Goal: Task Accomplishment & Management: Manage account settings

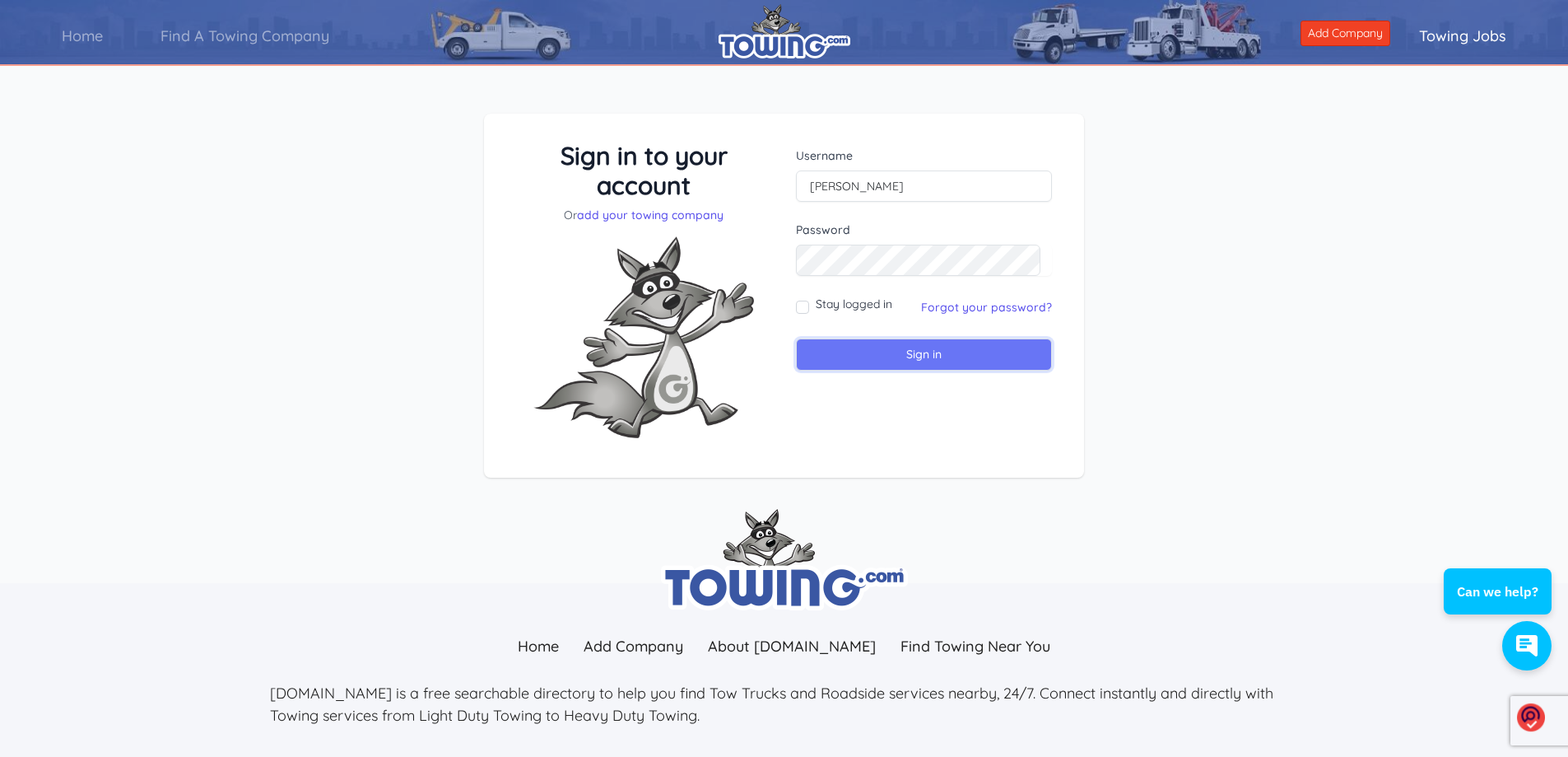
click at [903, 345] on input "Sign in" at bounding box center [924, 354] width 256 height 33
click at [973, 309] on link "Forgot your password?" at bounding box center [986, 307] width 131 height 15
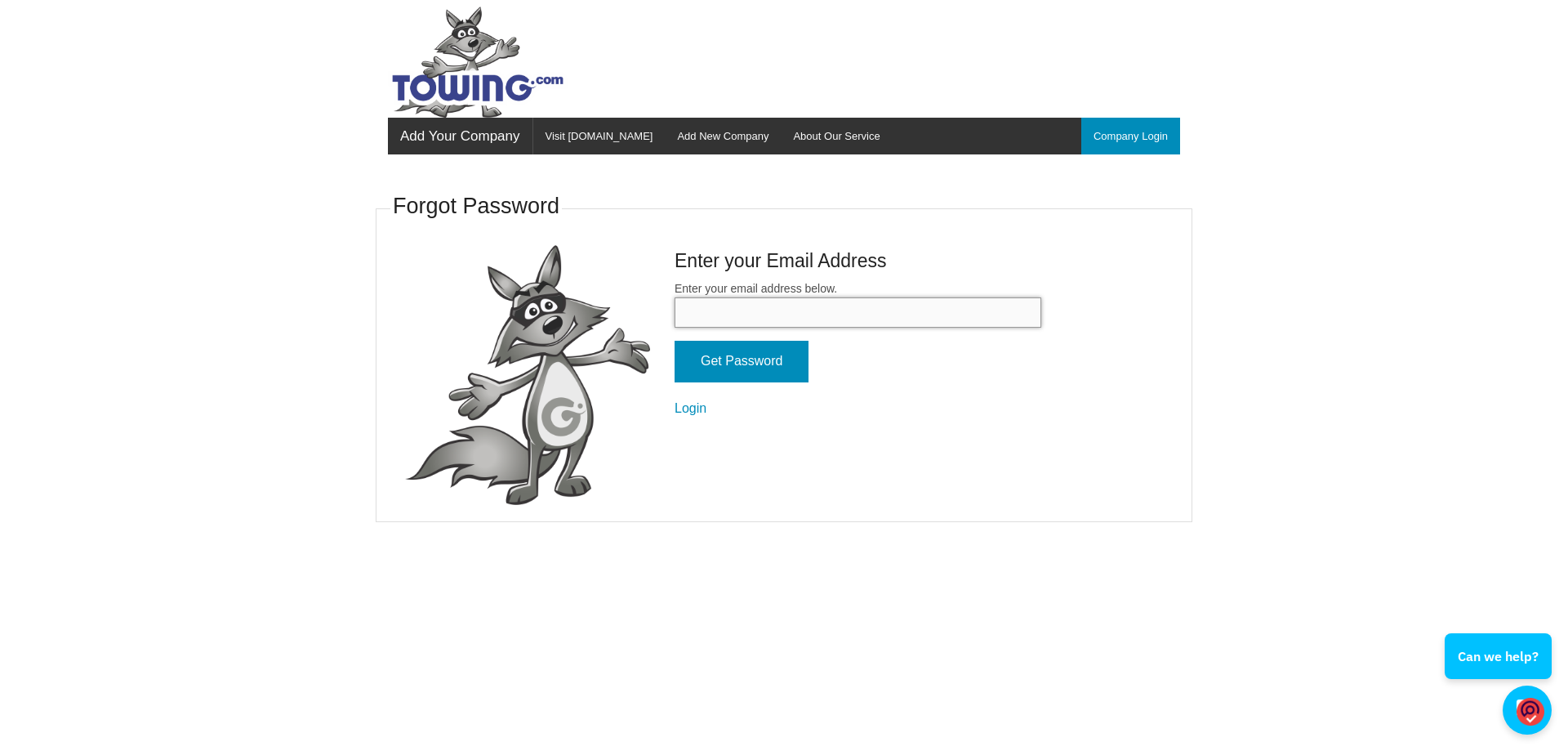
click at [753, 312] on input "Enter your email address below." at bounding box center [858, 312] width 367 height 30
drag, startPoint x: 853, startPoint y: 312, endPoint x: 772, endPoint y: 308, distance: 81.1
click at [772, 308] on input "ed_thorne2003@YAHOO.COM" at bounding box center [858, 312] width 367 height 30
type input "[EMAIL_ADDRESS][DOMAIN_NAME]"
click at [719, 361] on input "Get Password" at bounding box center [741, 361] width 134 height 41
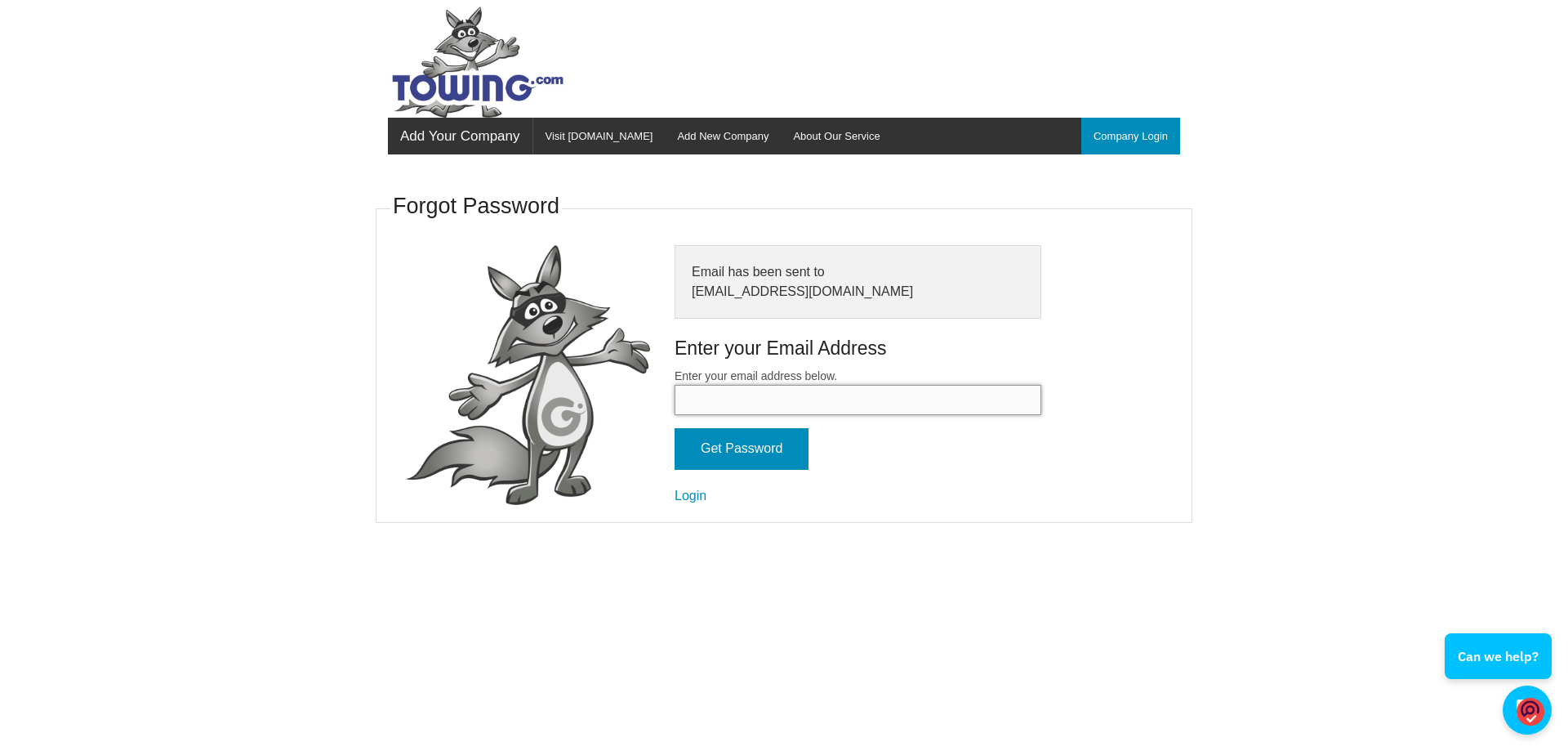
click at [756, 400] on input "Enter your email address below." at bounding box center [858, 400] width 367 height 30
drag, startPoint x: 869, startPoint y: 299, endPoint x: 685, endPoint y: 288, distance: 184.3
click at [685, 288] on div "Email has been sent to ed_thorne2003@yahoo.com" at bounding box center [858, 282] width 367 height 74
copy div "[EMAIL_ADDRESS][DOMAIN_NAME]"
click at [687, 390] on input "Enter your email address below." at bounding box center [858, 400] width 367 height 30
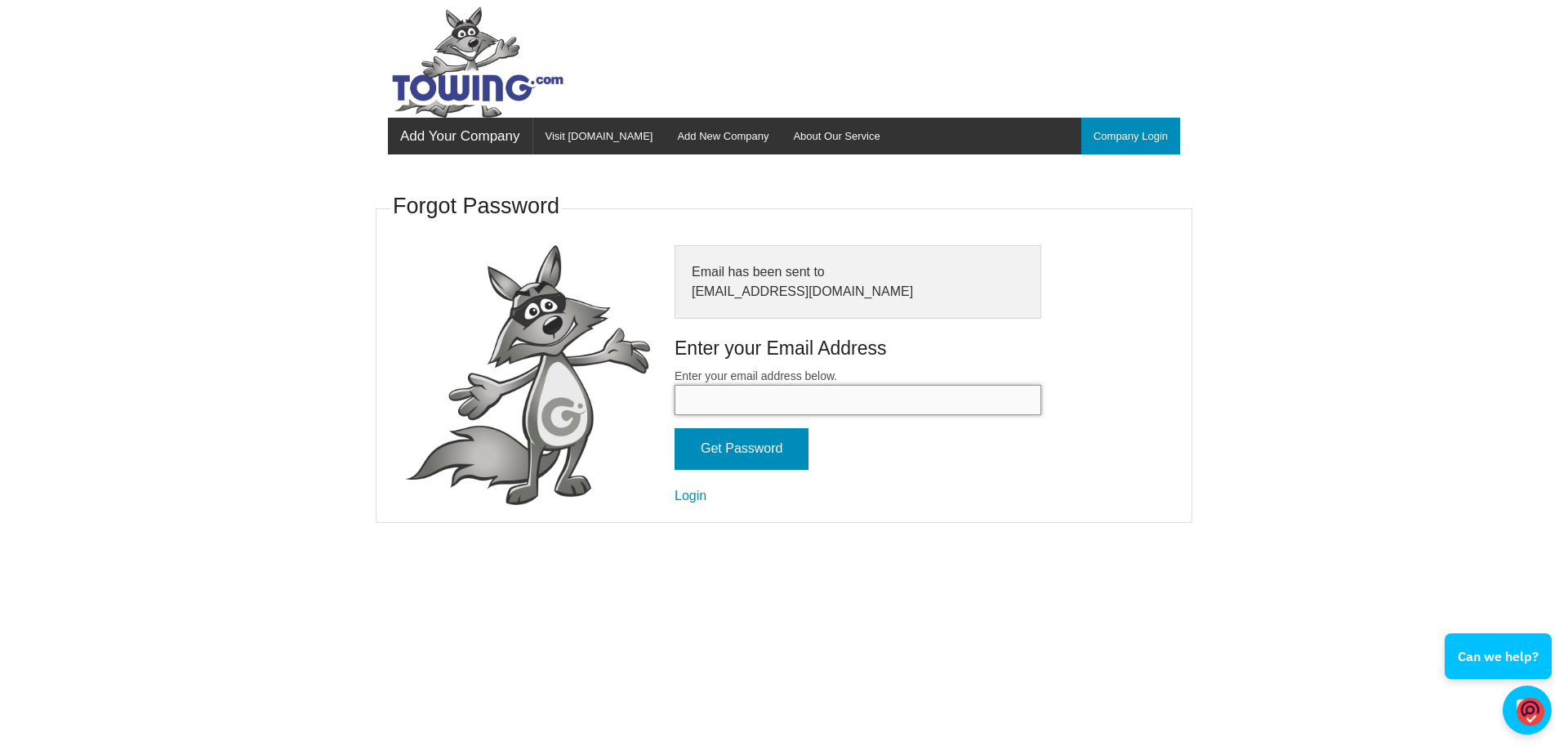
paste input "[EMAIL_ADDRESS][DOMAIN_NAME]"
type input "[EMAIL_ADDRESS][DOMAIN_NAME]"
click at [746, 443] on input "Get Password" at bounding box center [741, 449] width 134 height 41
click at [714, 398] on input "Enter your email address below." at bounding box center [858, 400] width 367 height 30
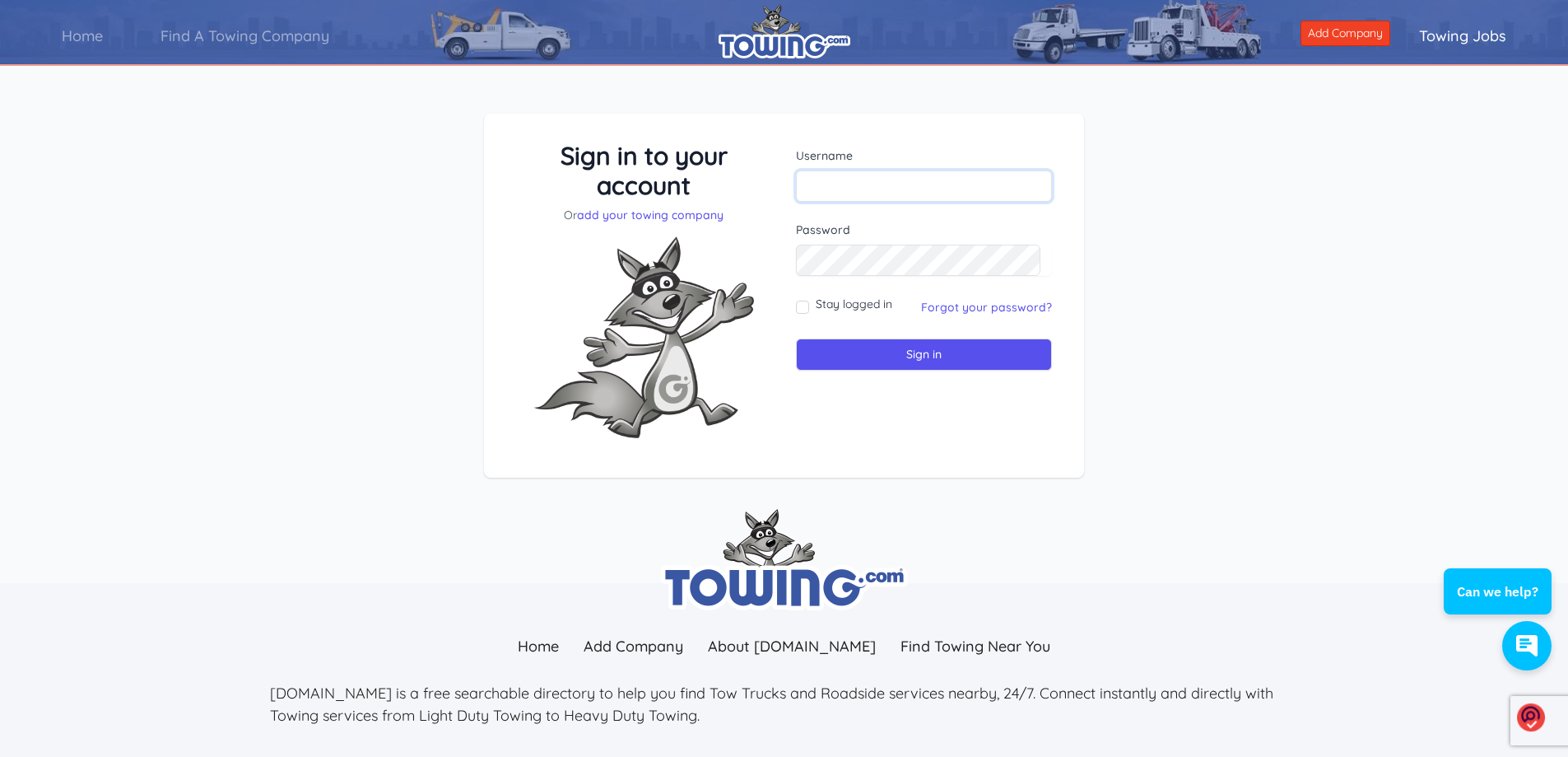
click at [842, 185] on input "text" at bounding box center [924, 187] width 256 height 32
paste input "[EMAIL_ADDRESS][DOMAIN_NAME]"
drag, startPoint x: 970, startPoint y: 180, endPoint x: 792, endPoint y: 181, distance: 178.0
click at [792, 181] on div "Username ed_thorne2003@yahoo.com Password Stay logged in Sign in" at bounding box center [924, 296] width 280 height 310
type input "Thorne"
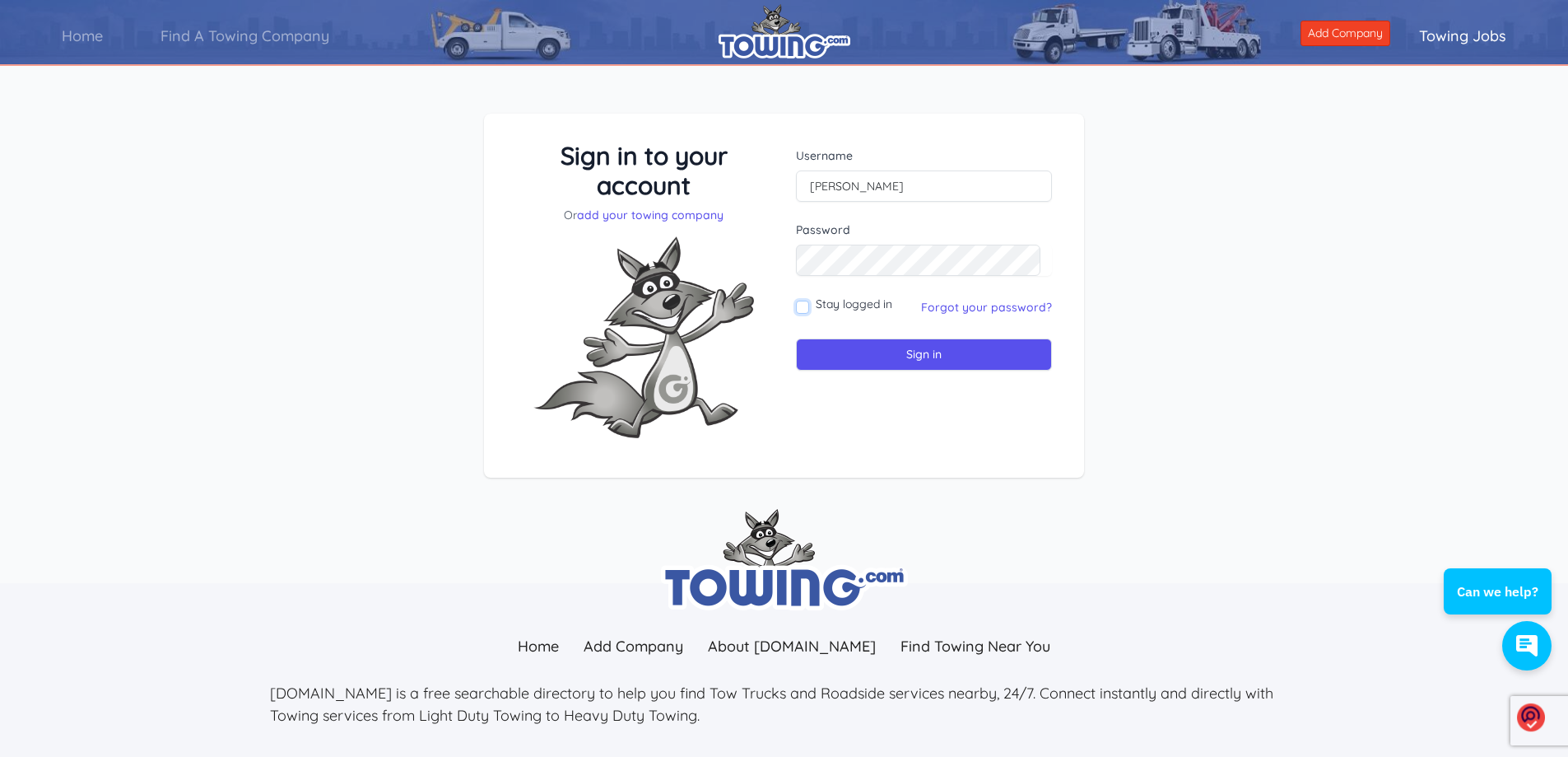
click at [806, 304] on input "Stay logged in" at bounding box center [802, 307] width 13 height 13
checkbox input "true"
click at [922, 353] on input "Sign in" at bounding box center [924, 354] width 256 height 33
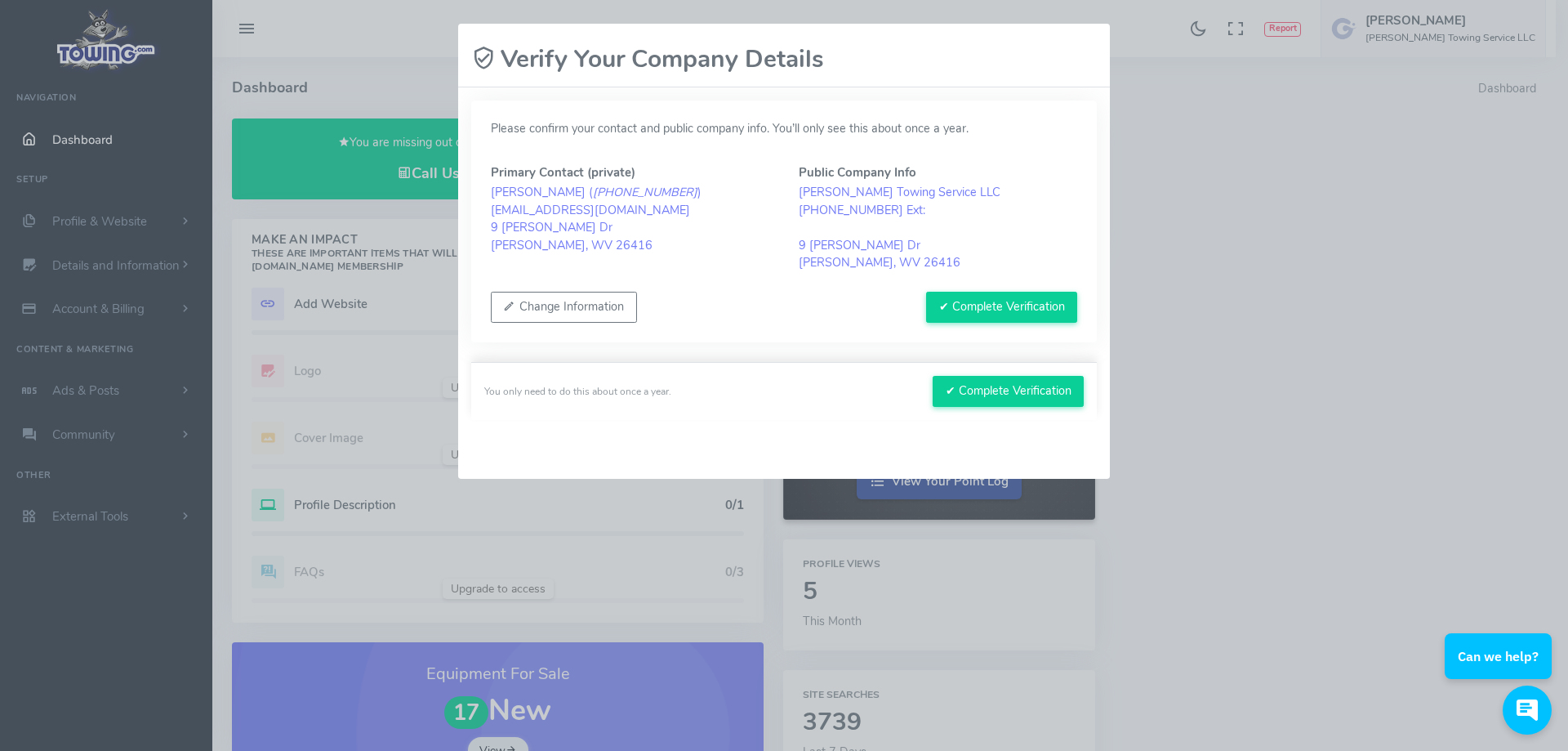
click at [515, 243] on blockquote "[PERSON_NAME] ( [PHONE_NUMBER] ) [EMAIL_ADDRESS][DOMAIN_NAME] [STREET_ADDRESS][…" at bounding box center [630, 219] width 278 height 70
click at [547, 301] on button "Change Information" at bounding box center [564, 308] width 146 height 31
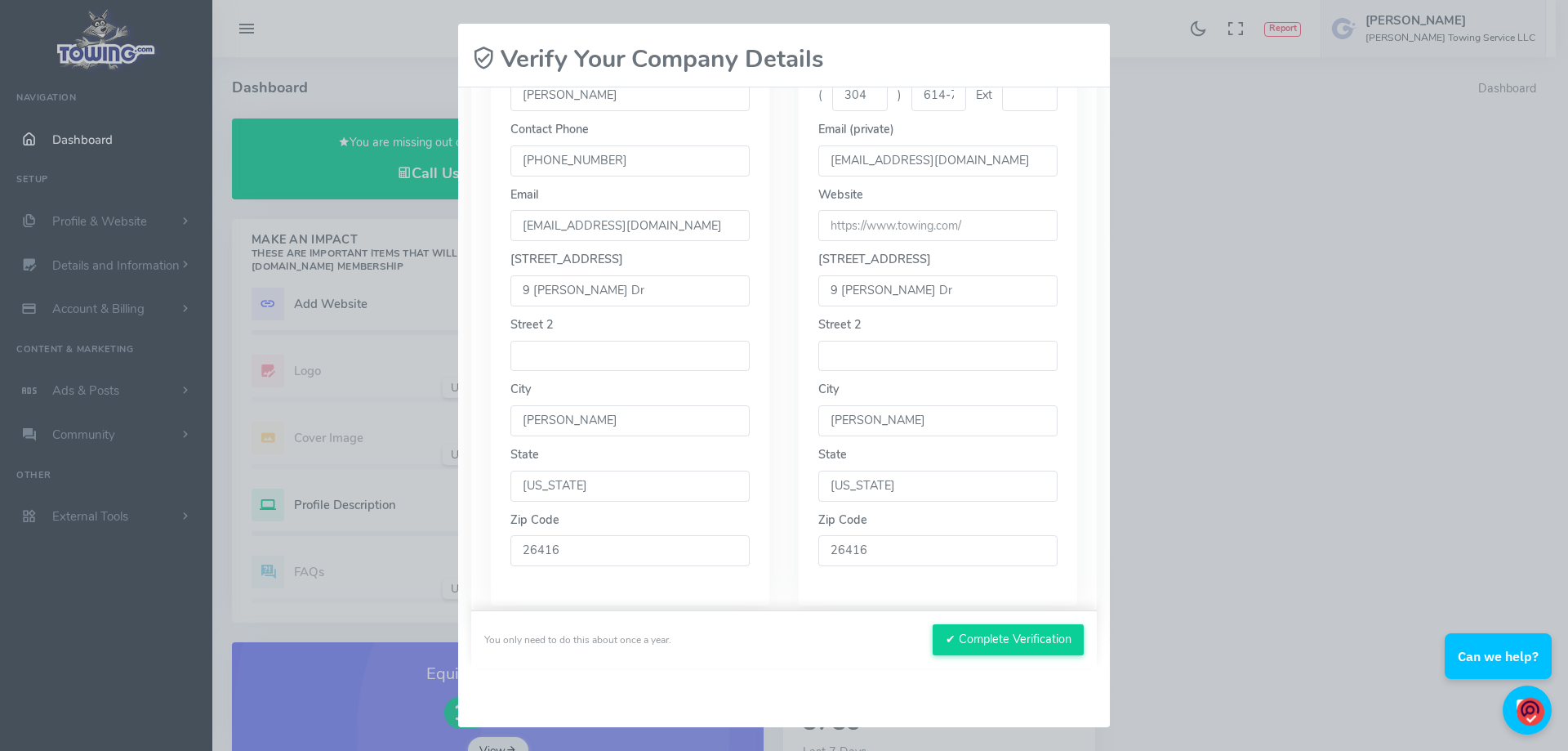
scroll to position [387, 0]
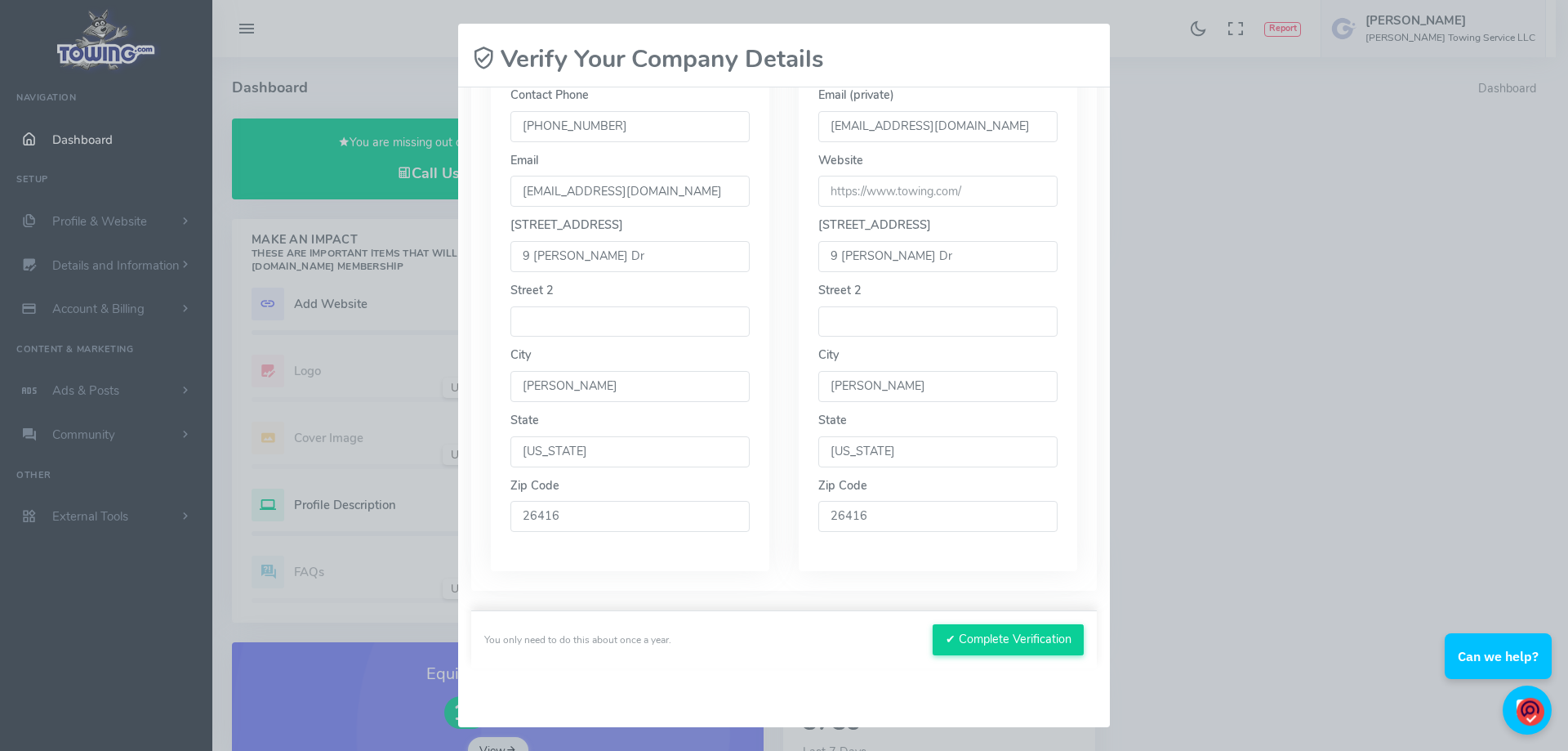
click at [565, 388] on input "[PERSON_NAME]" at bounding box center [630, 387] width 240 height 31
type input "[PERSON_NAME]"
drag, startPoint x: 868, startPoint y: 391, endPoint x: 842, endPoint y: 386, distance: 26.5
click at [842, 386] on input "[PERSON_NAME]" at bounding box center [938, 387] width 240 height 31
type input "[PERSON_NAME]"
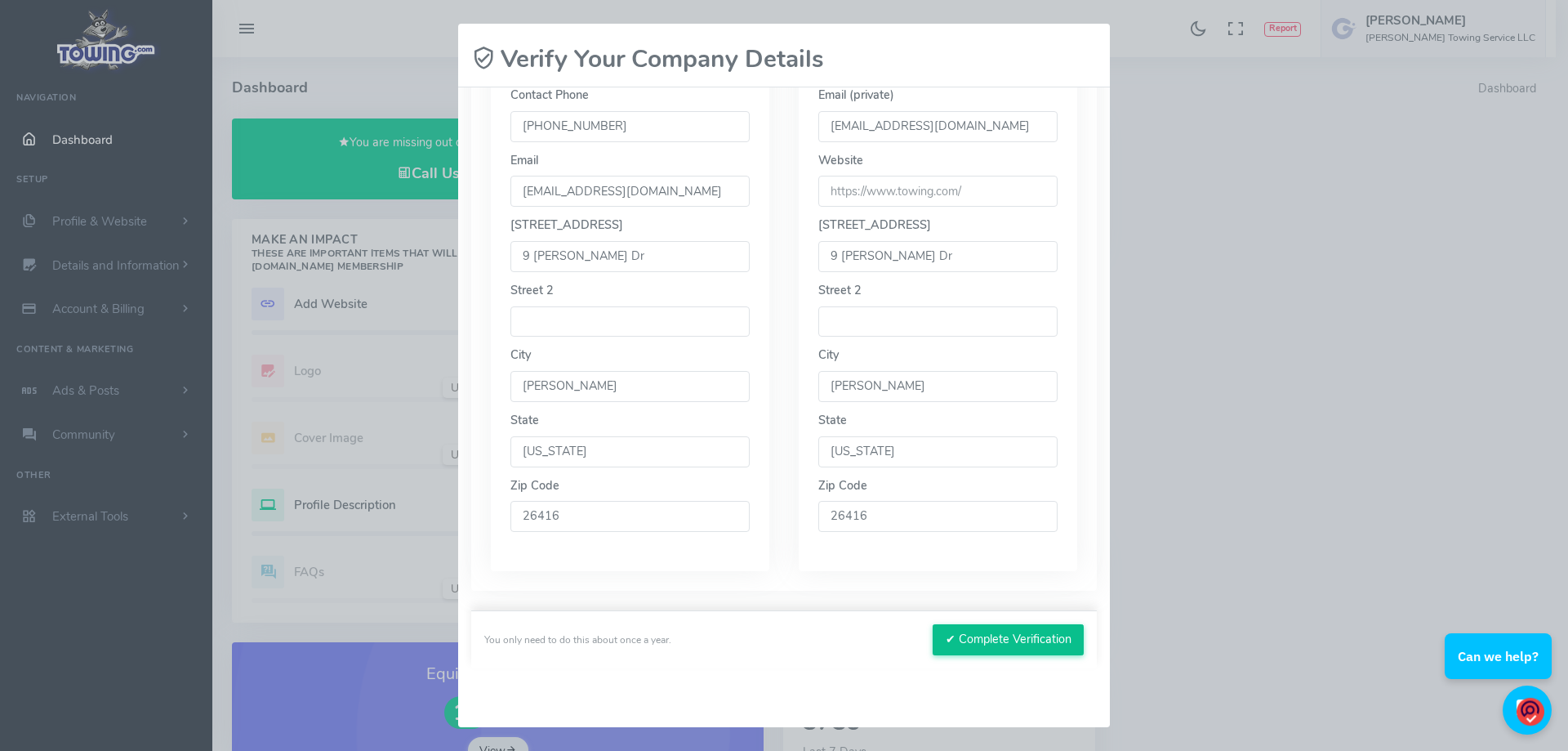
click at [992, 645] on button "✔ Complete Verification" at bounding box center [1009, 640] width 151 height 31
drag, startPoint x: 965, startPoint y: 192, endPoint x: 826, endPoint y: 184, distance: 139.2
click at [826, 184] on input "url" at bounding box center [938, 192] width 240 height 31
drag, startPoint x: 977, startPoint y: 193, endPoint x: 894, endPoint y: 243, distance: 96.9
click at [800, 191] on div "Phone ( 304 ) 614-7860 Ext Email (private) [EMAIL_ADDRESS][DOMAIN_NAME] Website…" at bounding box center [938, 287] width 278 height 569
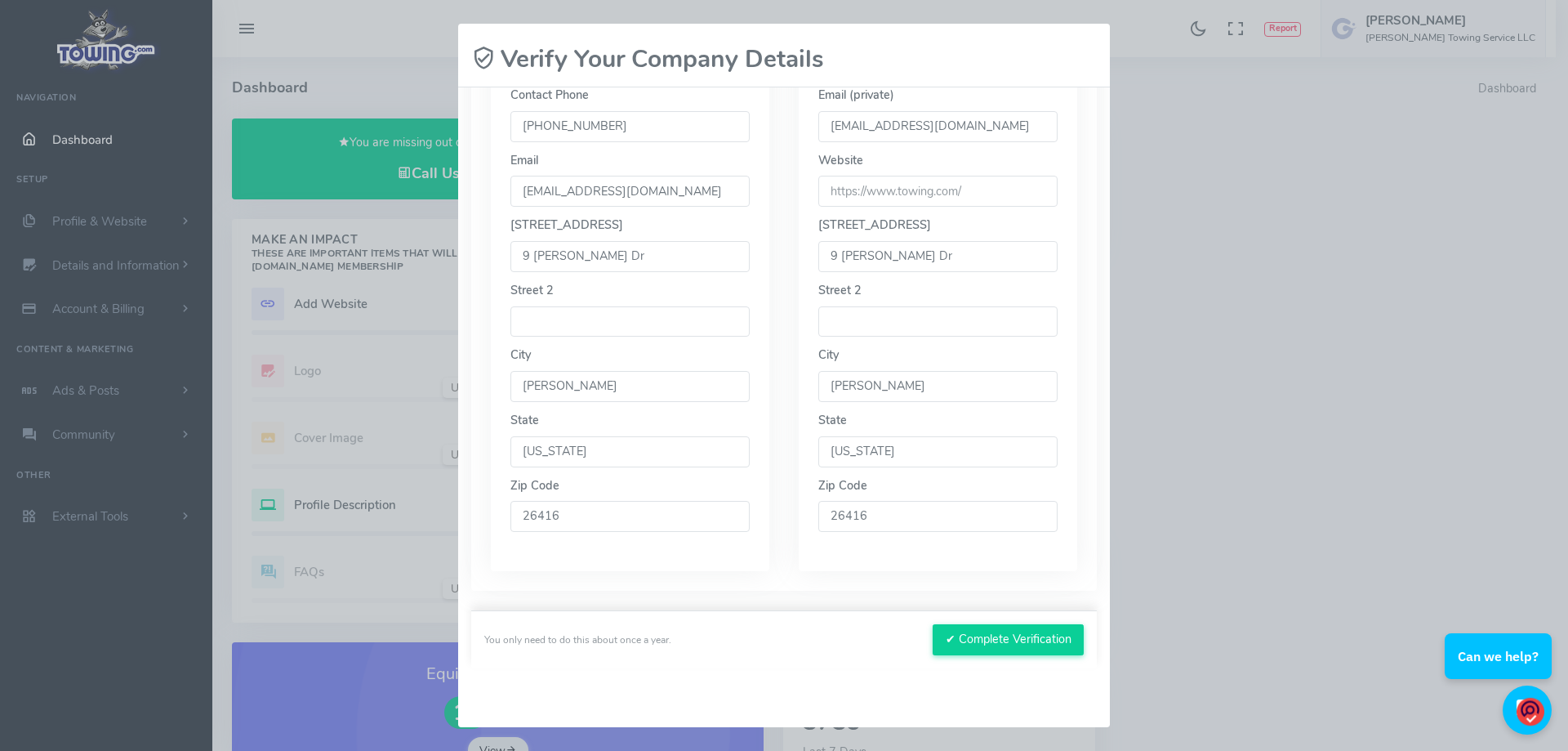
drag, startPoint x: 825, startPoint y: 185, endPoint x: 977, endPoint y: 194, distance: 152.3
click at [977, 183] on input "url" at bounding box center [938, 192] width 240 height 31
drag, startPoint x: 970, startPoint y: 198, endPoint x: 825, endPoint y: 204, distance: 145.1
click at [784, 191] on div "Update Public Company Info Phone ( 304 ) 614-7860 Ext Email (private) [EMAIL_AD…" at bounding box center [938, 263] width 308 height 616
click at [957, 193] on input "url" at bounding box center [938, 192] width 240 height 31
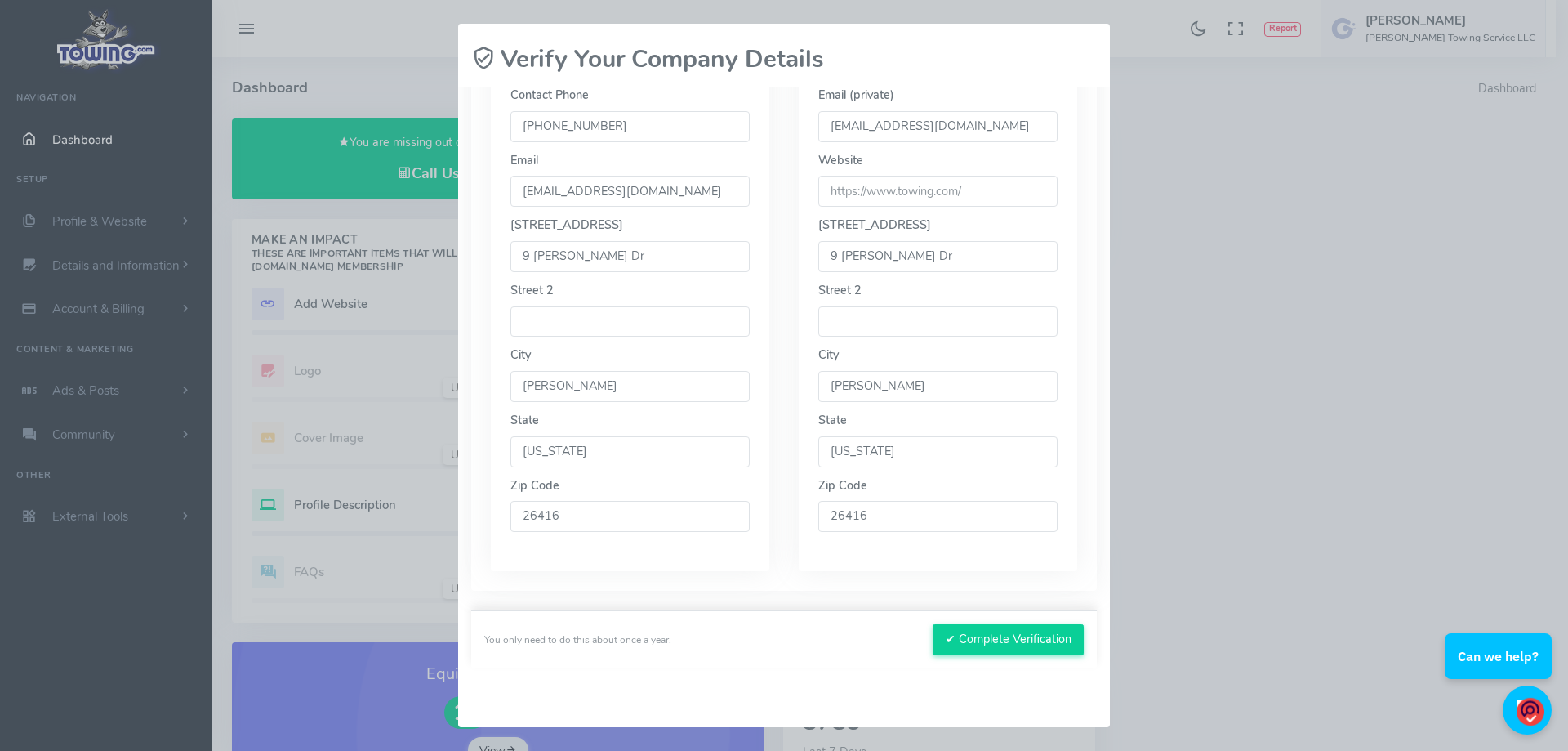
click at [965, 200] on input "url" at bounding box center [938, 192] width 240 height 31
click at [962, 192] on input "url" at bounding box center [938, 192] width 240 height 31
click at [837, 194] on input "url" at bounding box center [938, 192] width 240 height 31
click at [909, 107] on div "Email (private) [EMAIL_ADDRESS][DOMAIN_NAME]" at bounding box center [938, 114] width 240 height 55
click at [920, 134] on input "[EMAIL_ADDRESS][DOMAIN_NAME]" at bounding box center [938, 127] width 240 height 31
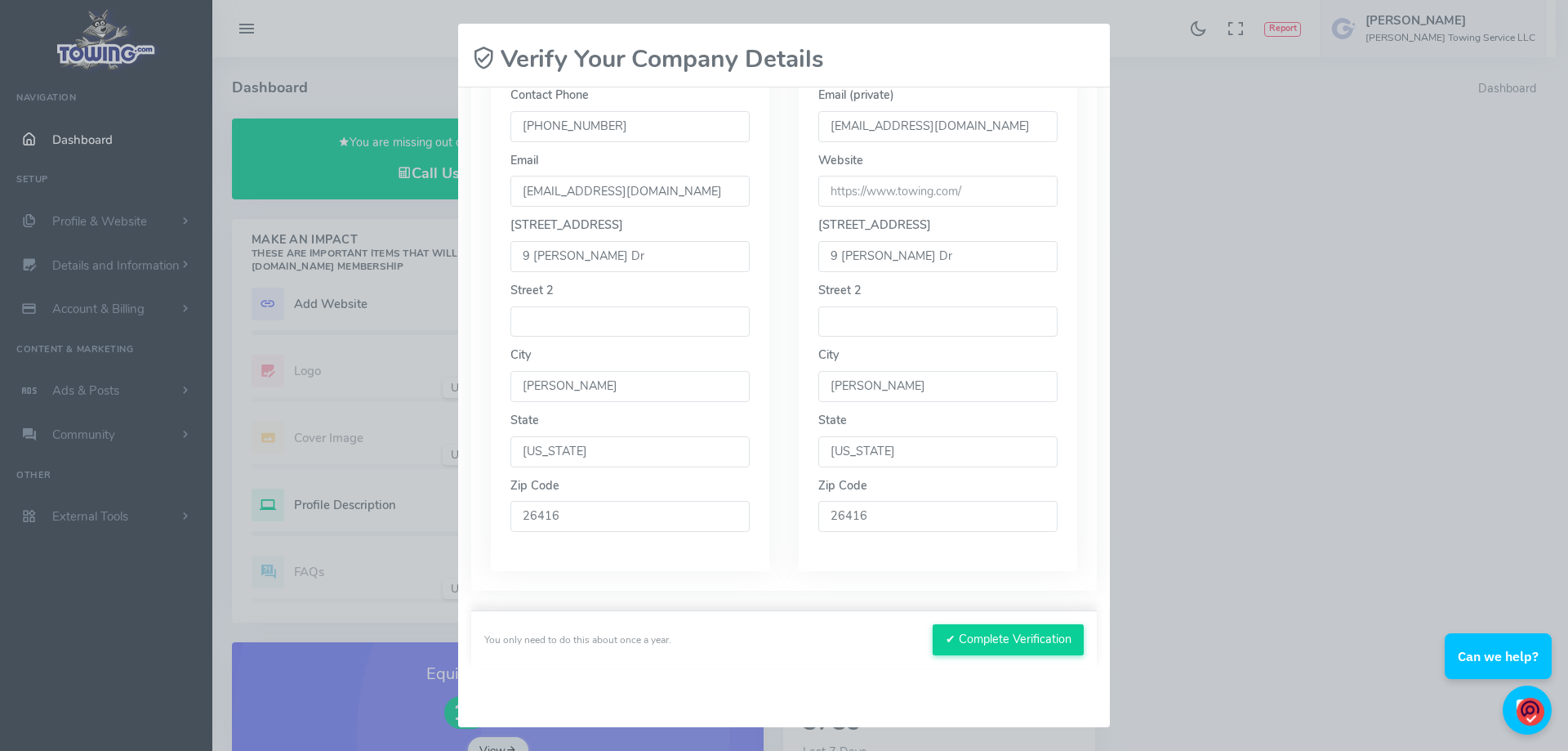
click at [893, 186] on input "url" at bounding box center [938, 192] width 240 height 31
click at [894, 187] on input "url" at bounding box center [938, 192] width 240 height 31
click at [960, 185] on input "url" at bounding box center [938, 192] width 240 height 31
click at [954, 187] on input "url" at bounding box center [938, 192] width 240 height 31
click at [855, 200] on input "url" at bounding box center [938, 192] width 240 height 31
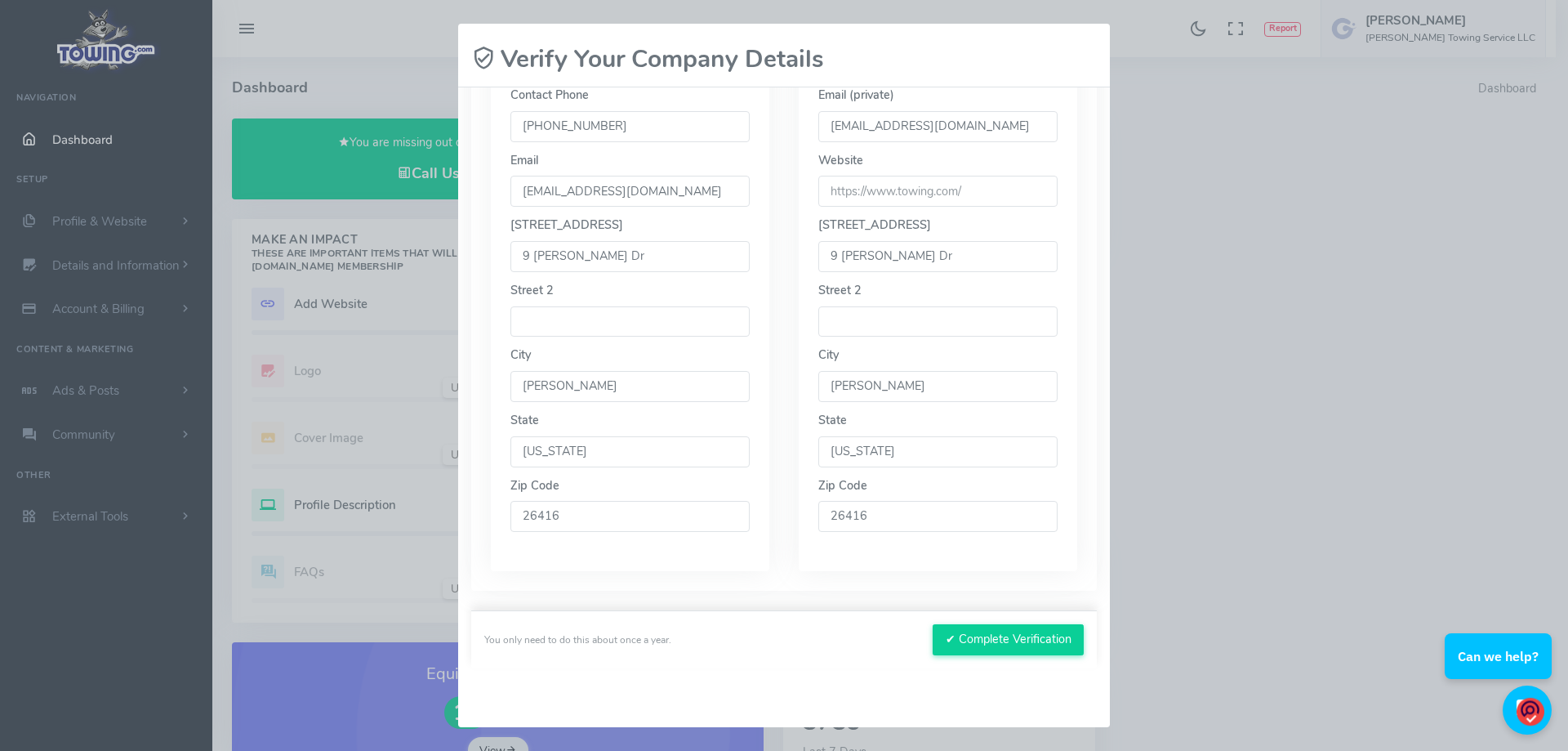
click at [863, 182] on input "url" at bounding box center [938, 192] width 240 height 31
click at [864, 181] on input "url" at bounding box center [938, 192] width 240 height 31
click at [867, 181] on input "url" at bounding box center [938, 192] width 240 height 31
drag, startPoint x: 928, startPoint y: 175, endPoint x: 883, endPoint y: 224, distance: 66.5
click at [881, 167] on div "Website" at bounding box center [938, 180] width 240 height 55
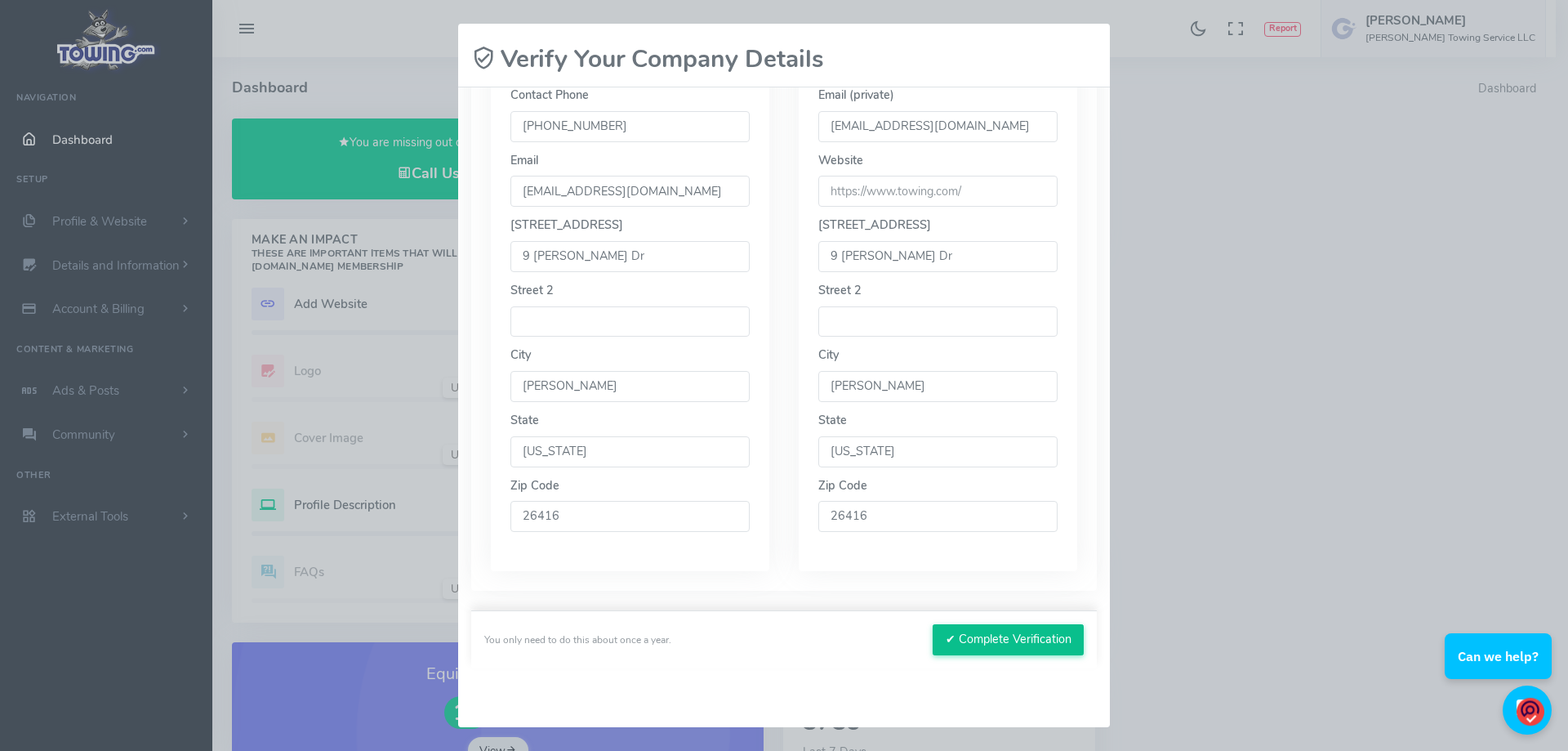
click at [1001, 634] on button "✔ Complete Verification" at bounding box center [1009, 640] width 151 height 31
click at [848, 184] on input "url" at bounding box center [938, 192] width 240 height 31
drag, startPoint x: 893, startPoint y: 191, endPoint x: 1027, endPoint y: 230, distance: 139.6
click at [894, 191] on input "url" at bounding box center [938, 192] width 240 height 31
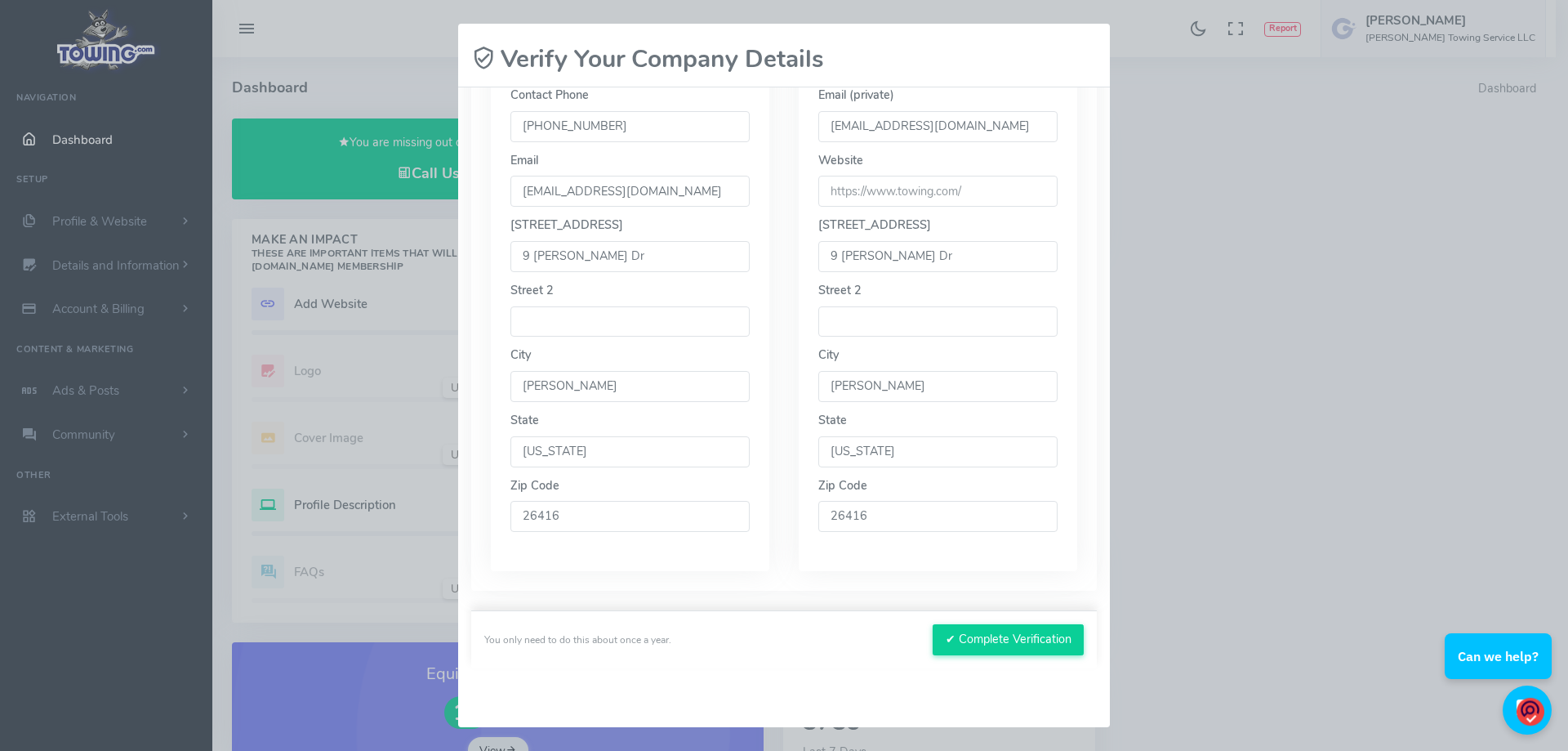
click at [894, 192] on input "url" at bounding box center [938, 192] width 240 height 31
click at [892, 191] on input "url" at bounding box center [938, 192] width 240 height 31
click at [895, 189] on input "url" at bounding box center [938, 192] width 240 height 31
click at [972, 631] on button "✔ Complete Verification" at bounding box center [1009, 640] width 151 height 31
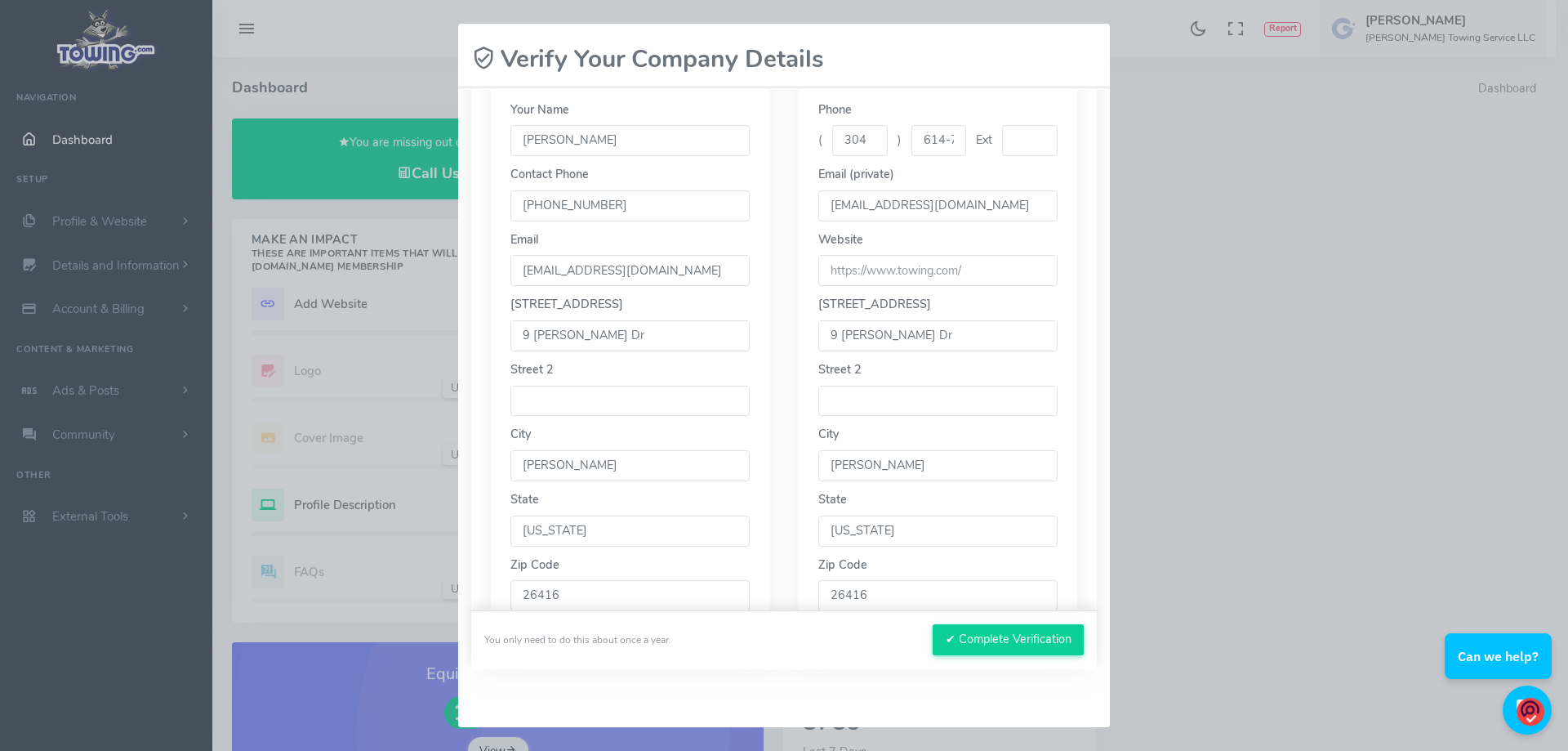
scroll to position [142, 0]
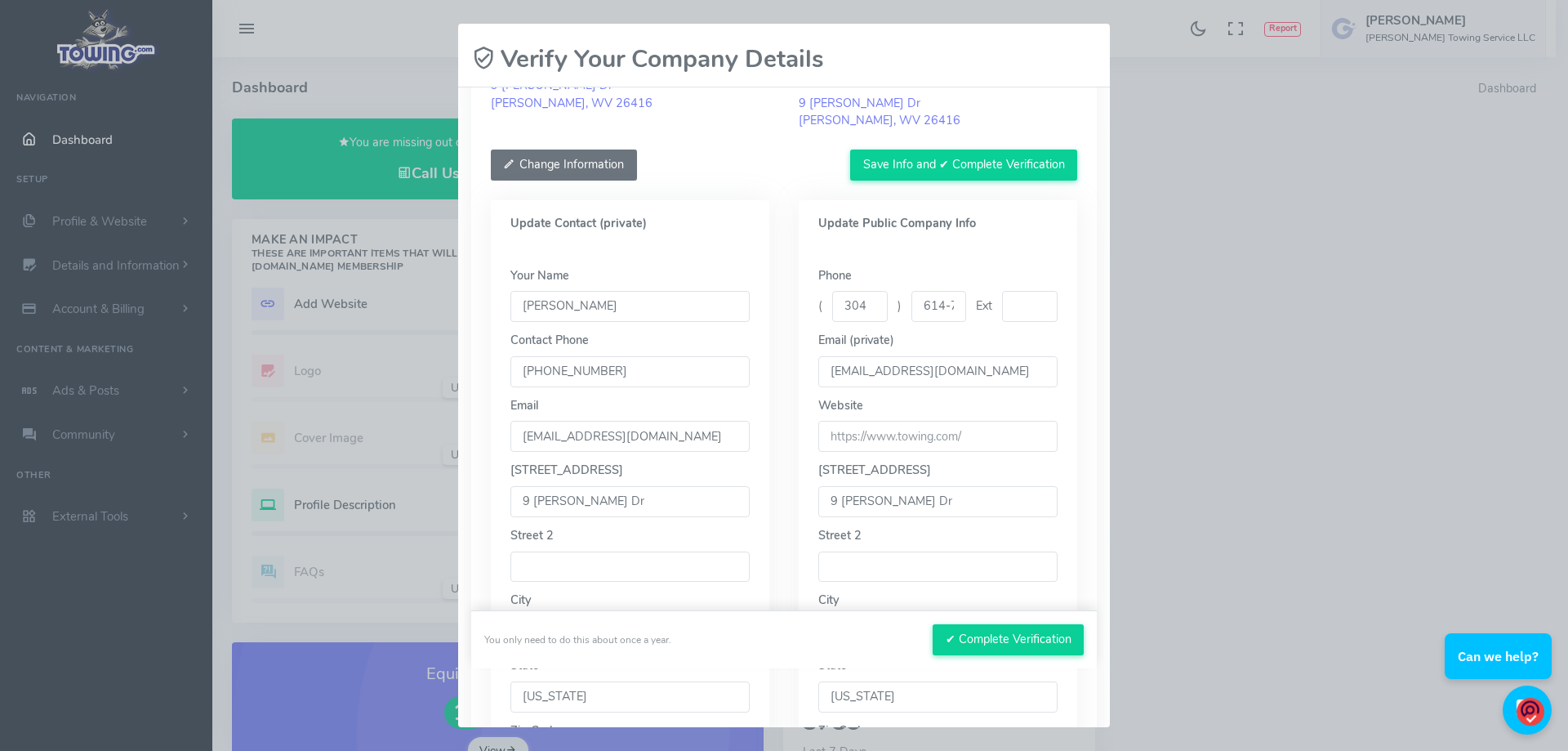
click at [568, 160] on button "Change Information" at bounding box center [564, 165] width 146 height 31
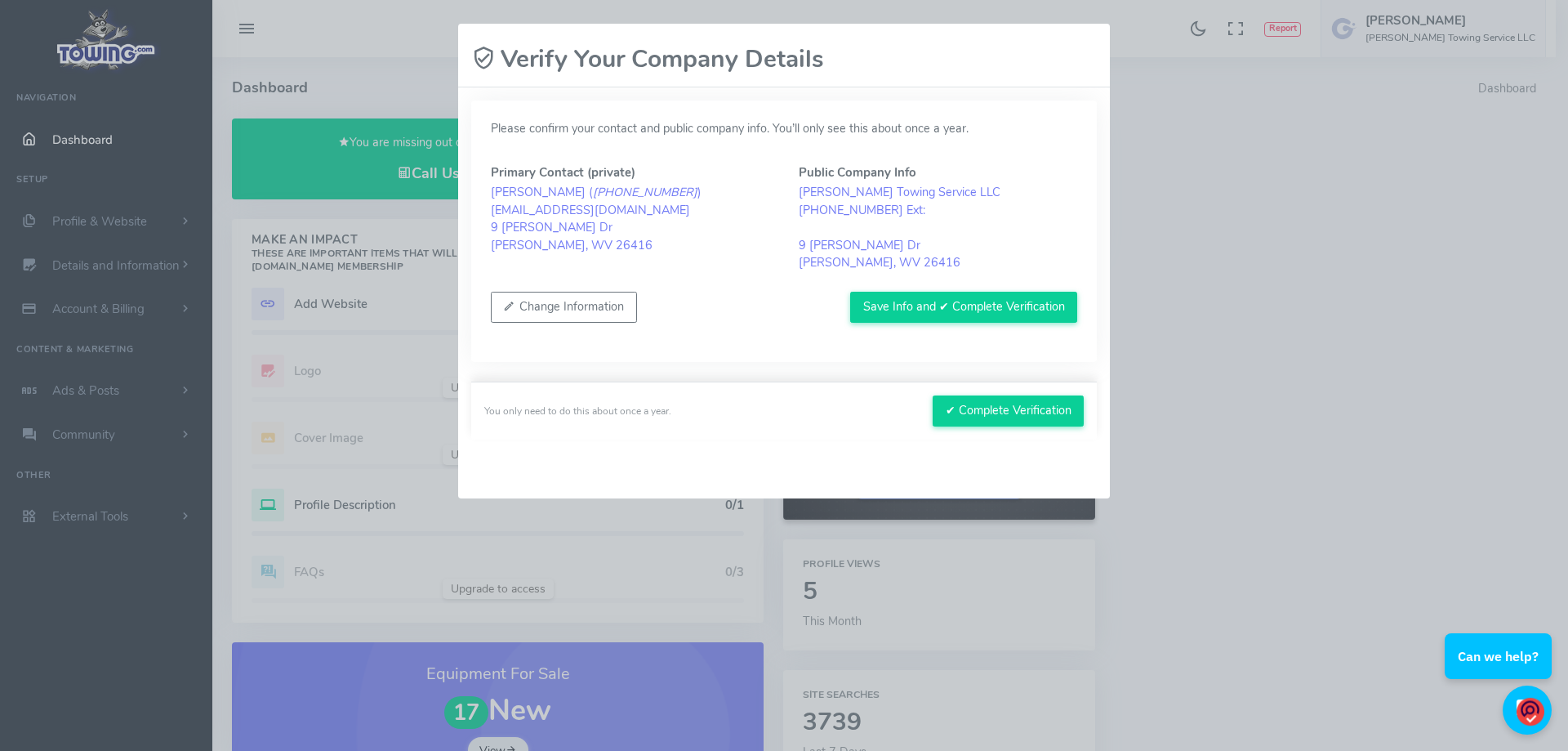
scroll to position [0, 0]
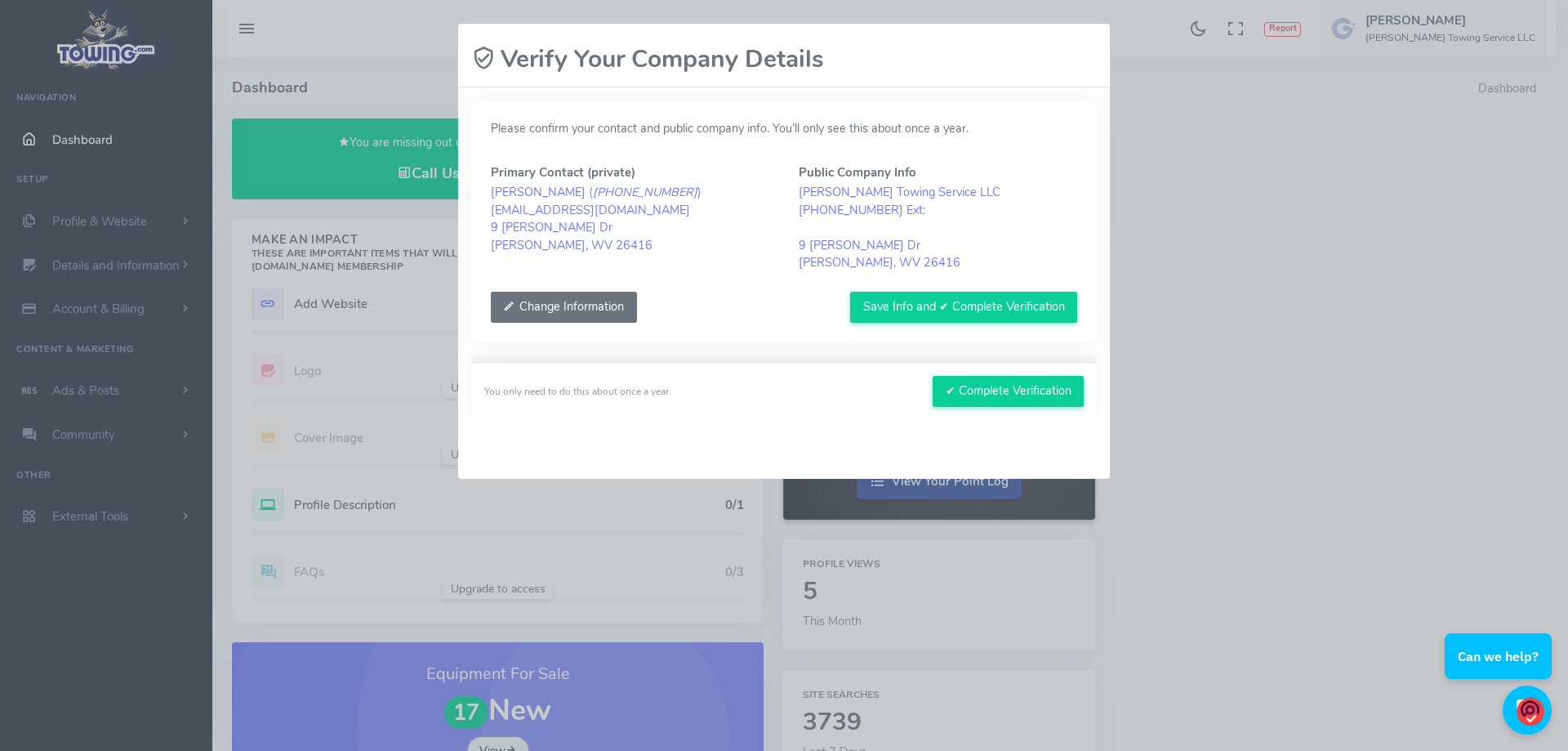
click at [583, 309] on button "Change Information" at bounding box center [564, 308] width 146 height 31
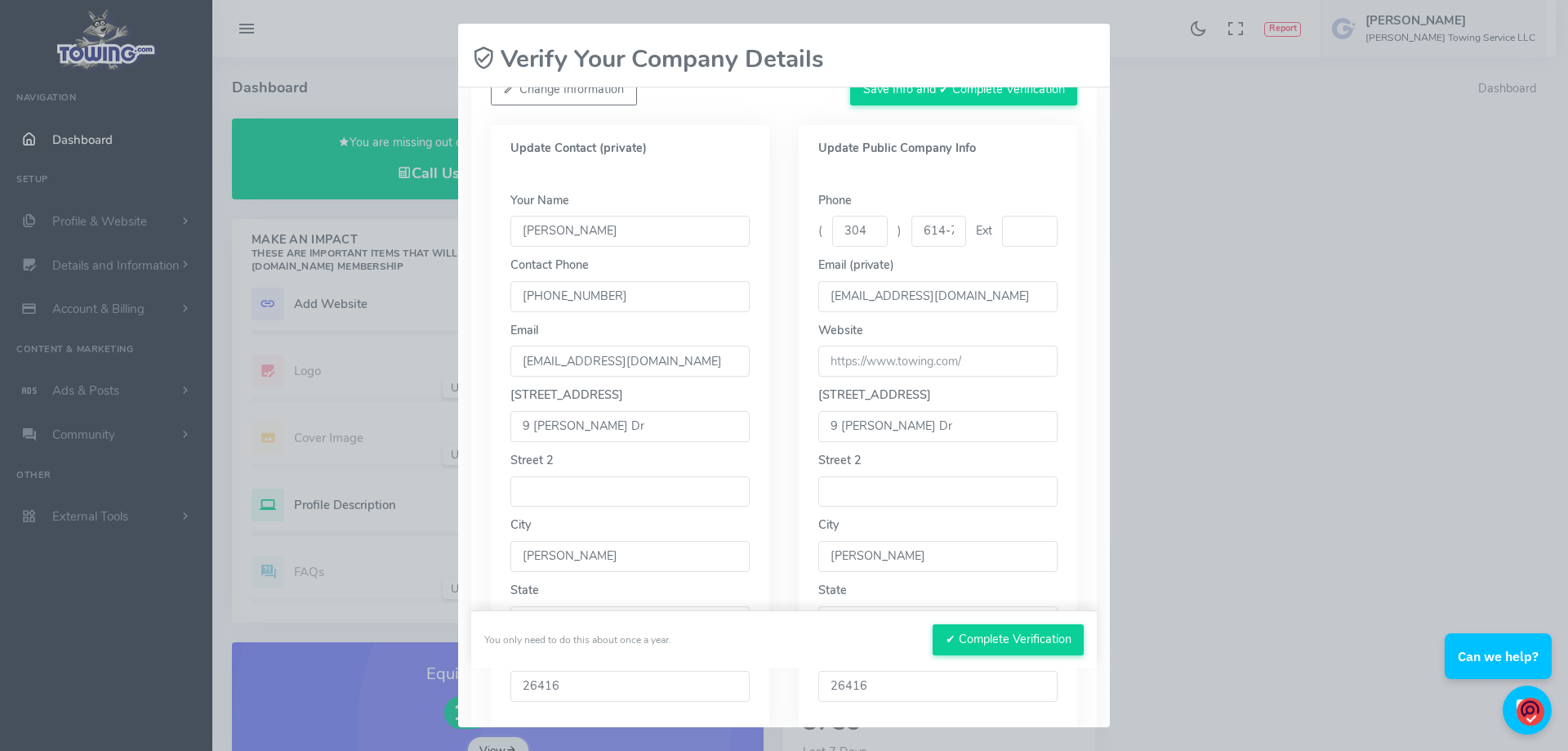
scroll to position [245, 0]
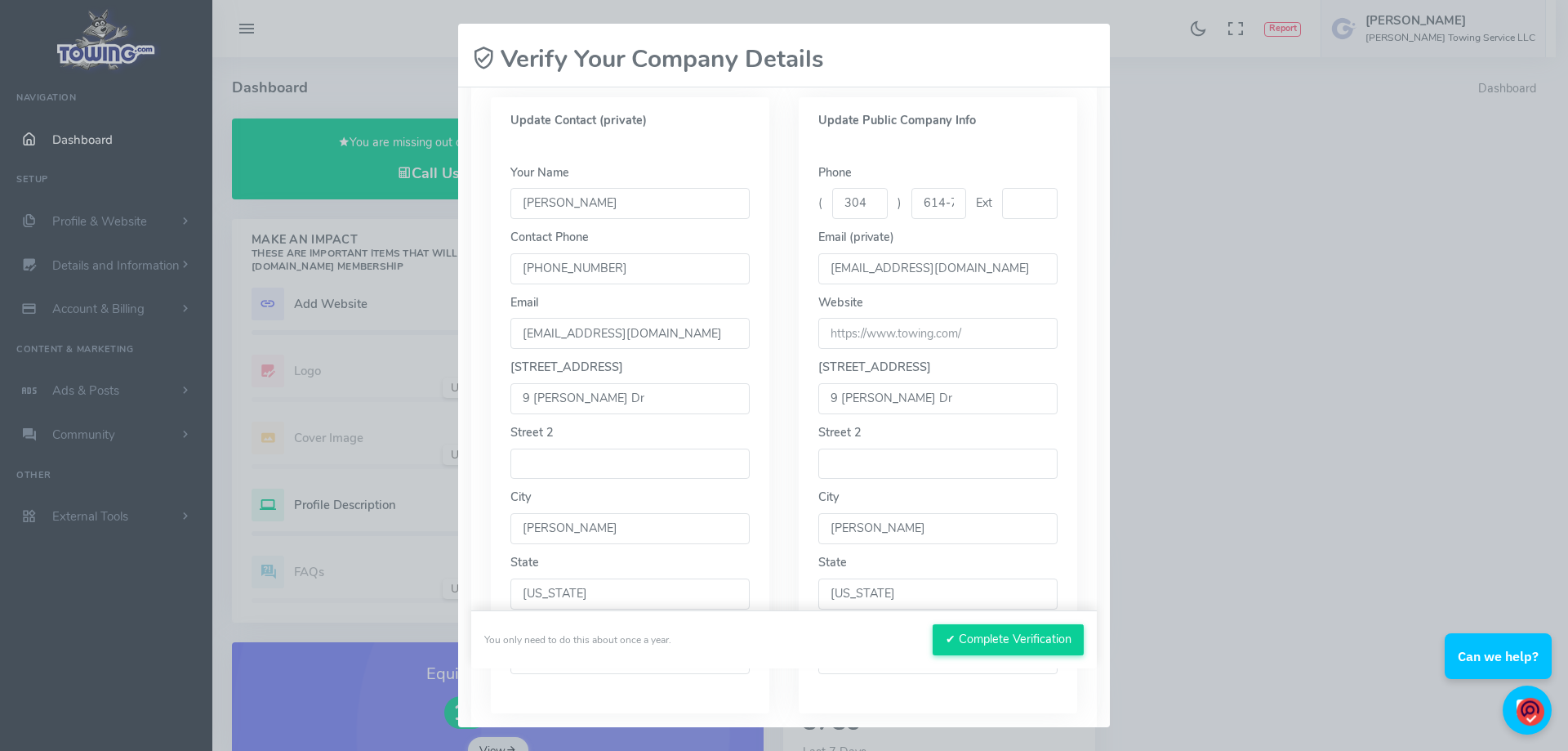
drag, startPoint x: 963, startPoint y: 334, endPoint x: 829, endPoint y: 343, distance: 134.3
click at [829, 343] on input "url" at bounding box center [938, 334] width 240 height 31
click at [963, 334] on input "url" at bounding box center [938, 334] width 240 height 31
drag, startPoint x: 963, startPoint y: 334, endPoint x: 842, endPoint y: 323, distance: 121.5
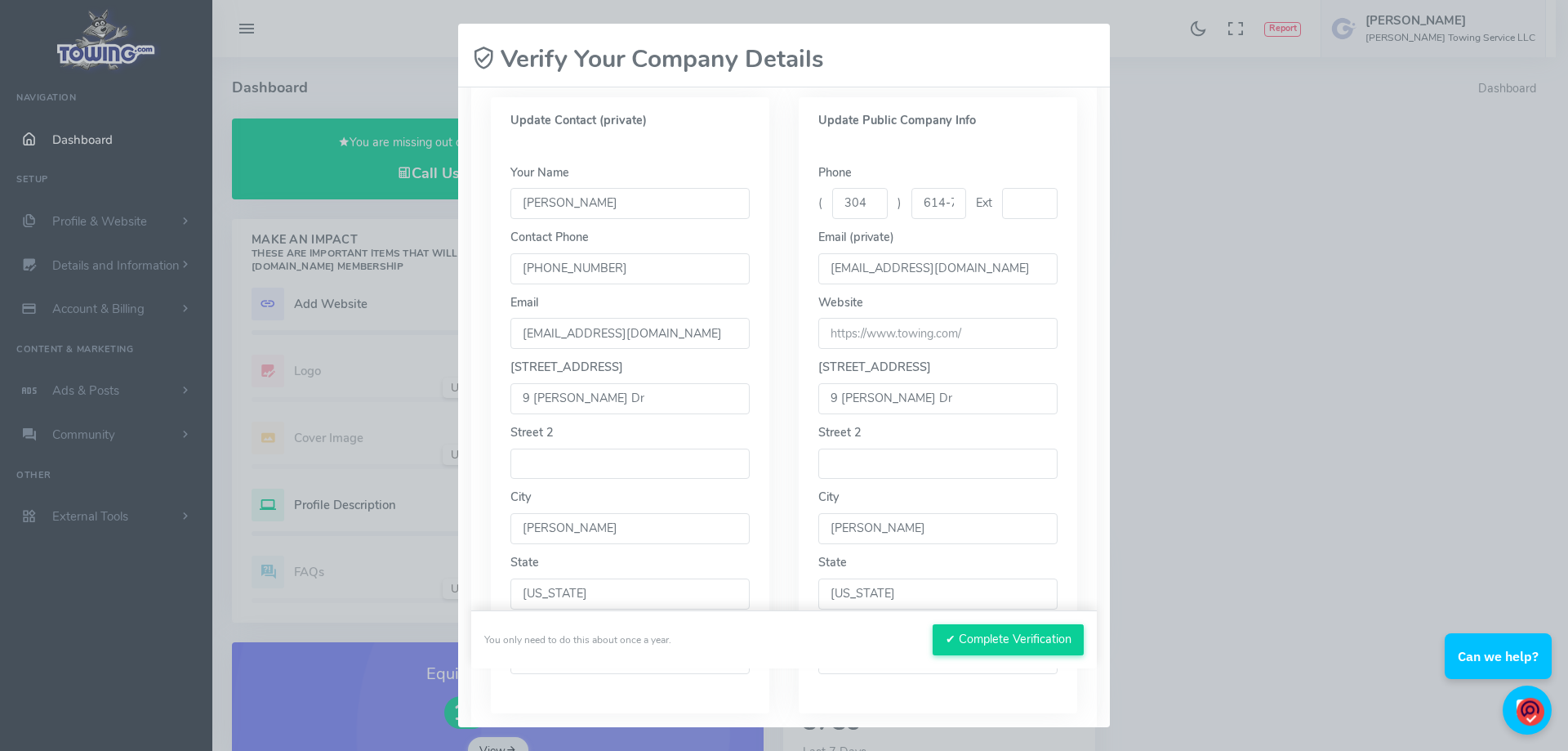
click at [837, 316] on div "Website" at bounding box center [938, 322] width 240 height 55
click at [842, 323] on input "url" at bounding box center [938, 334] width 240 height 31
click at [841, 327] on input "url" at bounding box center [938, 334] width 240 height 31
drag, startPoint x: 869, startPoint y: 342, endPoint x: 857, endPoint y: 317, distance: 27.7
click at [869, 338] on input "url" at bounding box center [938, 334] width 240 height 31
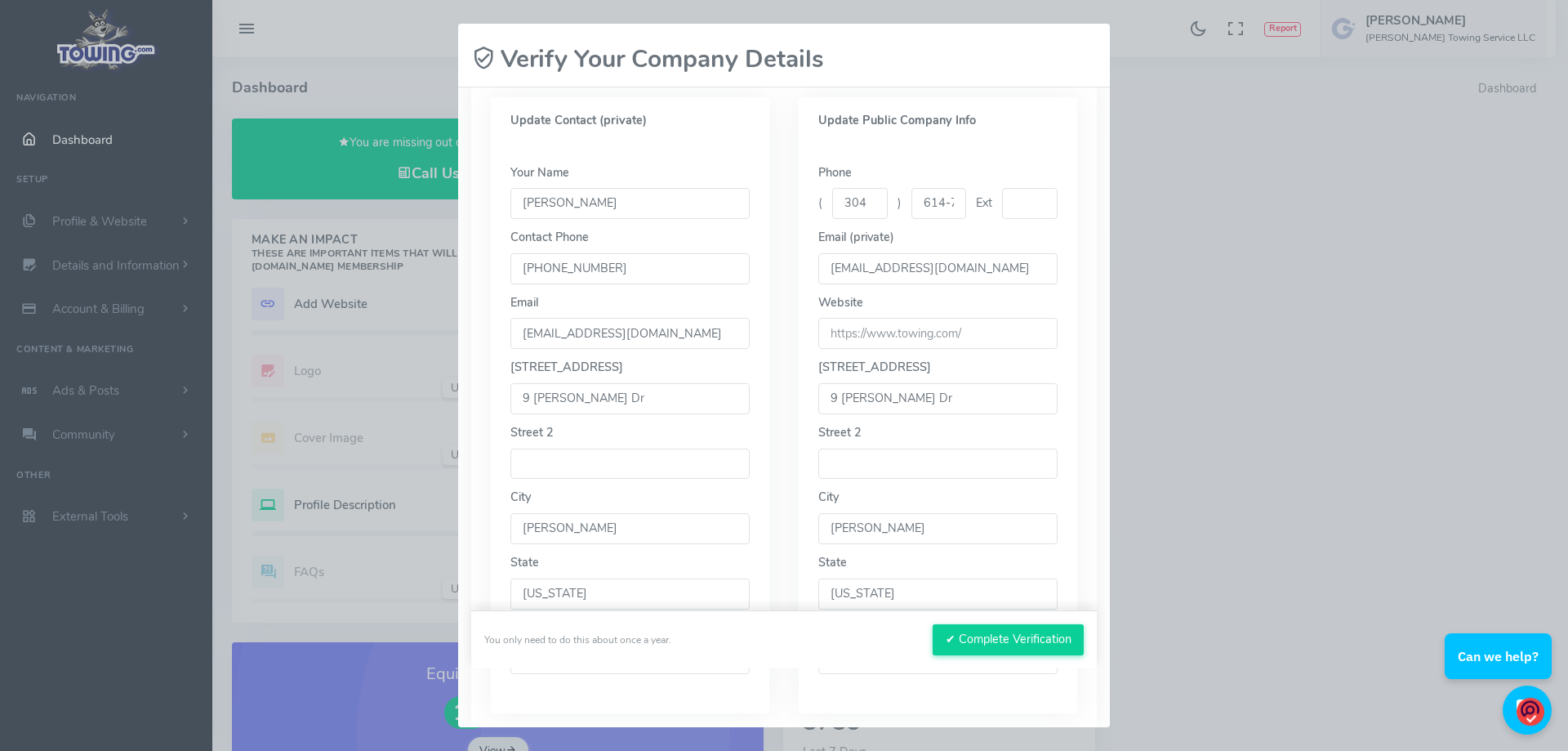
click at [854, 310] on label "Website" at bounding box center [840, 303] width 45 height 18
click at [863, 334] on input "url" at bounding box center [938, 334] width 240 height 31
click at [861, 334] on input "url" at bounding box center [938, 334] width 240 height 31
click at [876, 253] on input "[EMAIL_ADDRESS][DOMAIN_NAME]" at bounding box center [938, 269] width 240 height 31
click at [897, 265] on input "[EMAIL_ADDRESS][DOMAIN_NAME]" at bounding box center [938, 269] width 240 height 31
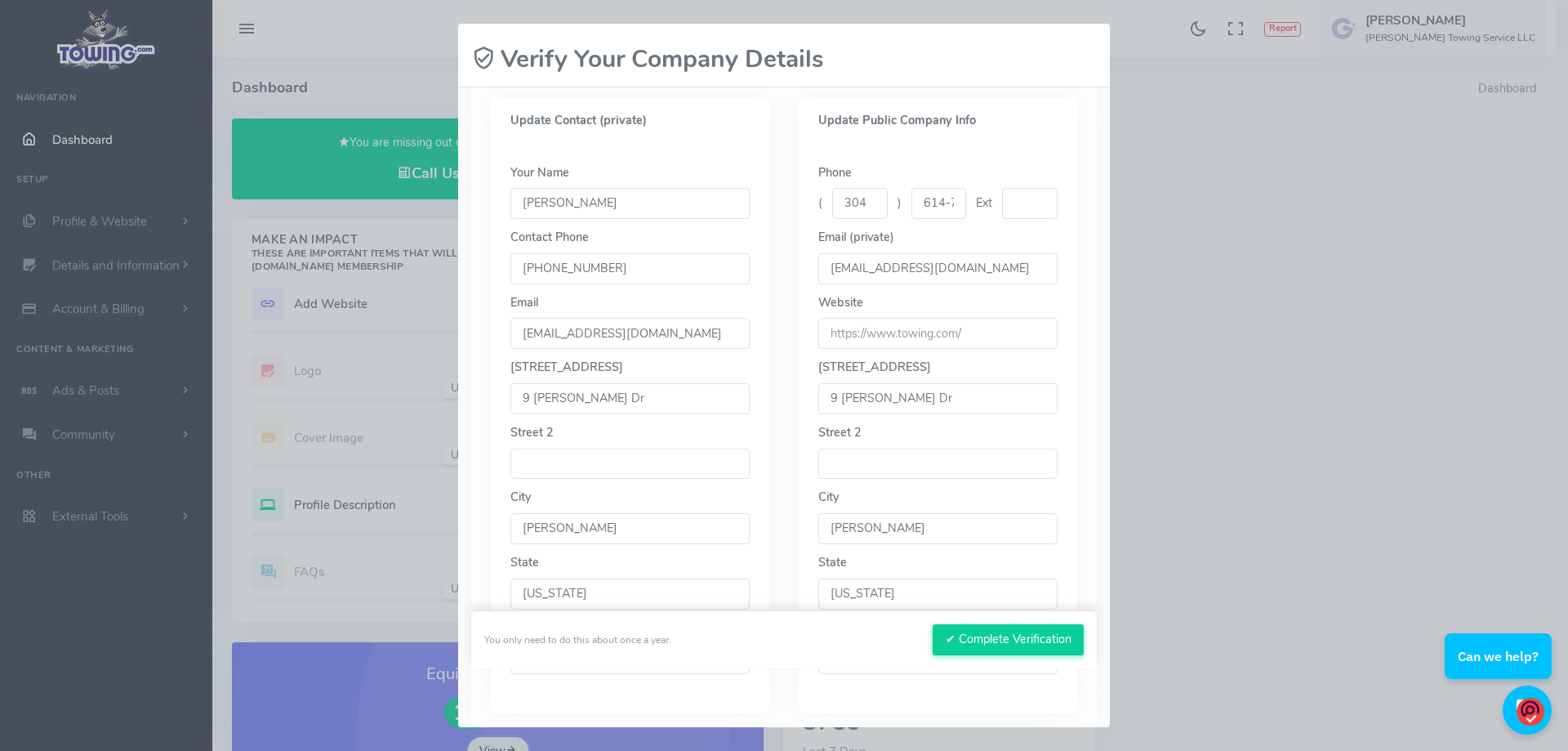
click at [897, 262] on input "[EMAIL_ADDRESS][DOMAIN_NAME]" at bounding box center [938, 269] width 240 height 31
click at [919, 335] on input "url" at bounding box center [938, 334] width 240 height 31
click at [922, 332] on input "url" at bounding box center [938, 334] width 240 height 31
click at [947, 334] on input "url" at bounding box center [938, 334] width 240 height 31
click at [951, 334] on input "url" at bounding box center [938, 334] width 240 height 31
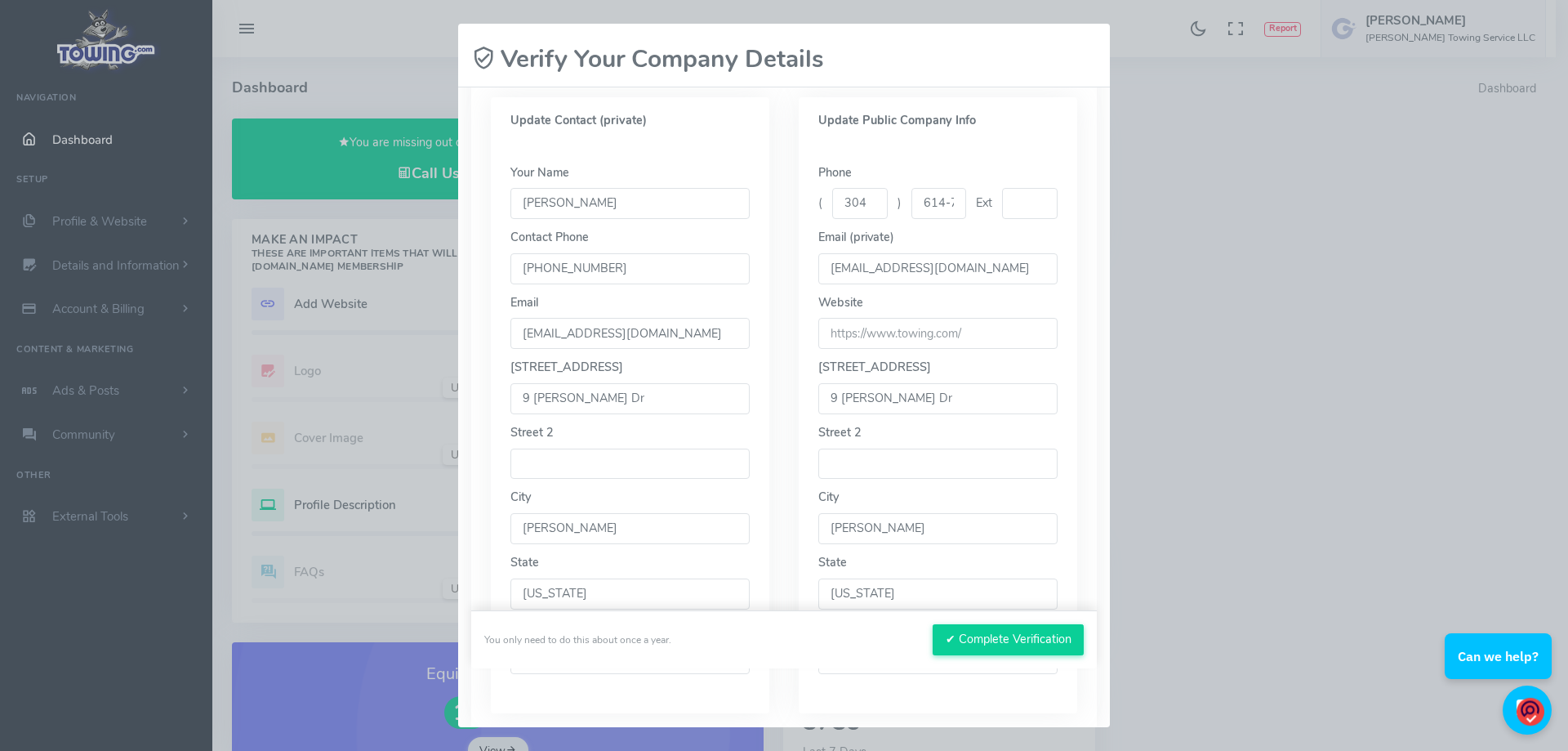
click at [955, 334] on input "url" at bounding box center [938, 334] width 240 height 31
click at [957, 332] on input "url" at bounding box center [938, 334] width 240 height 31
click at [957, 331] on input "url" at bounding box center [938, 334] width 240 height 31
click at [849, 318] on div "Website" at bounding box center [938, 322] width 240 height 55
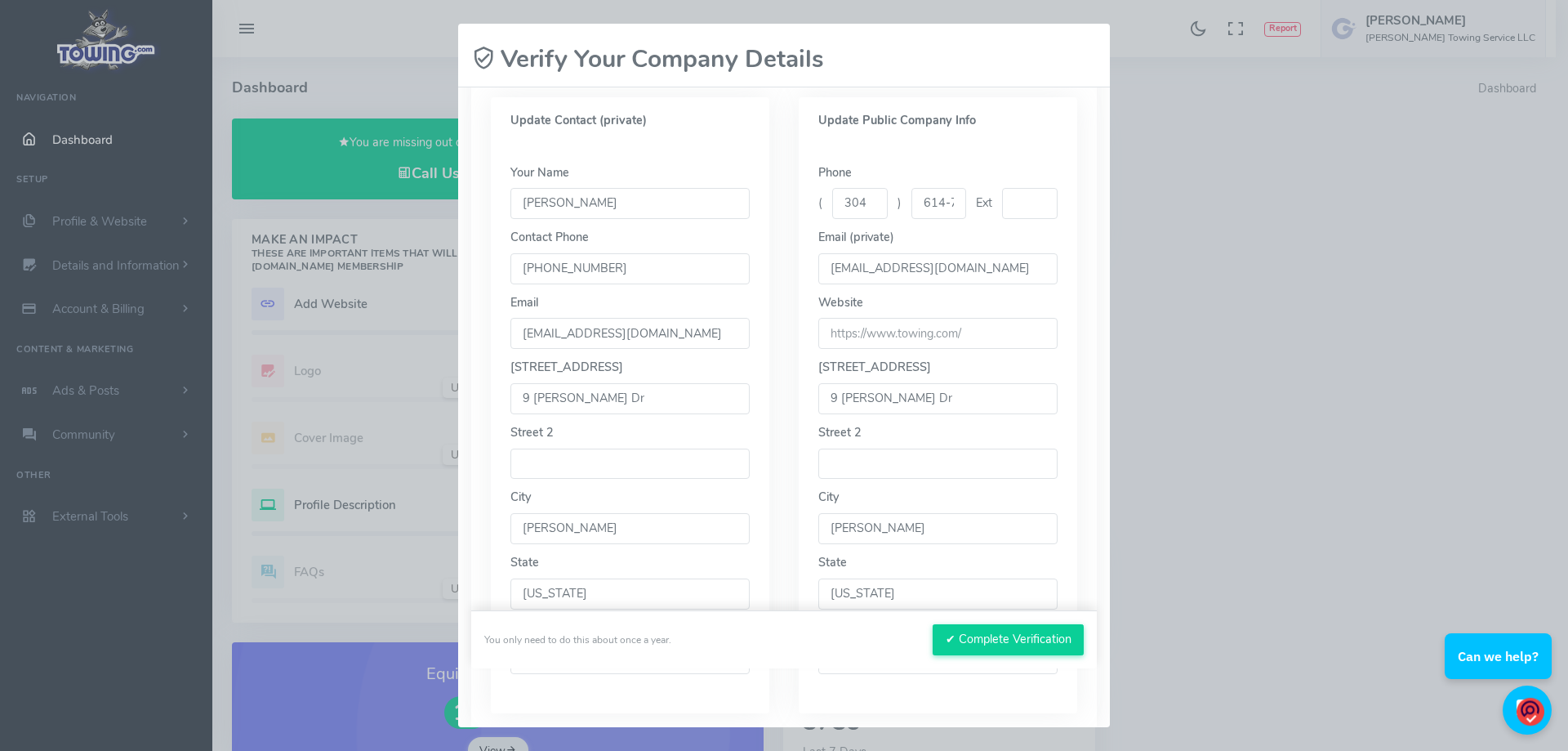
click at [823, 330] on input "url" at bounding box center [938, 334] width 240 height 31
click at [833, 331] on input "url" at bounding box center [938, 334] width 240 height 31
type input "h"
click at [858, 335] on input "url" at bounding box center [938, 334] width 240 height 31
click at [867, 335] on input "url" at bounding box center [938, 334] width 240 height 31
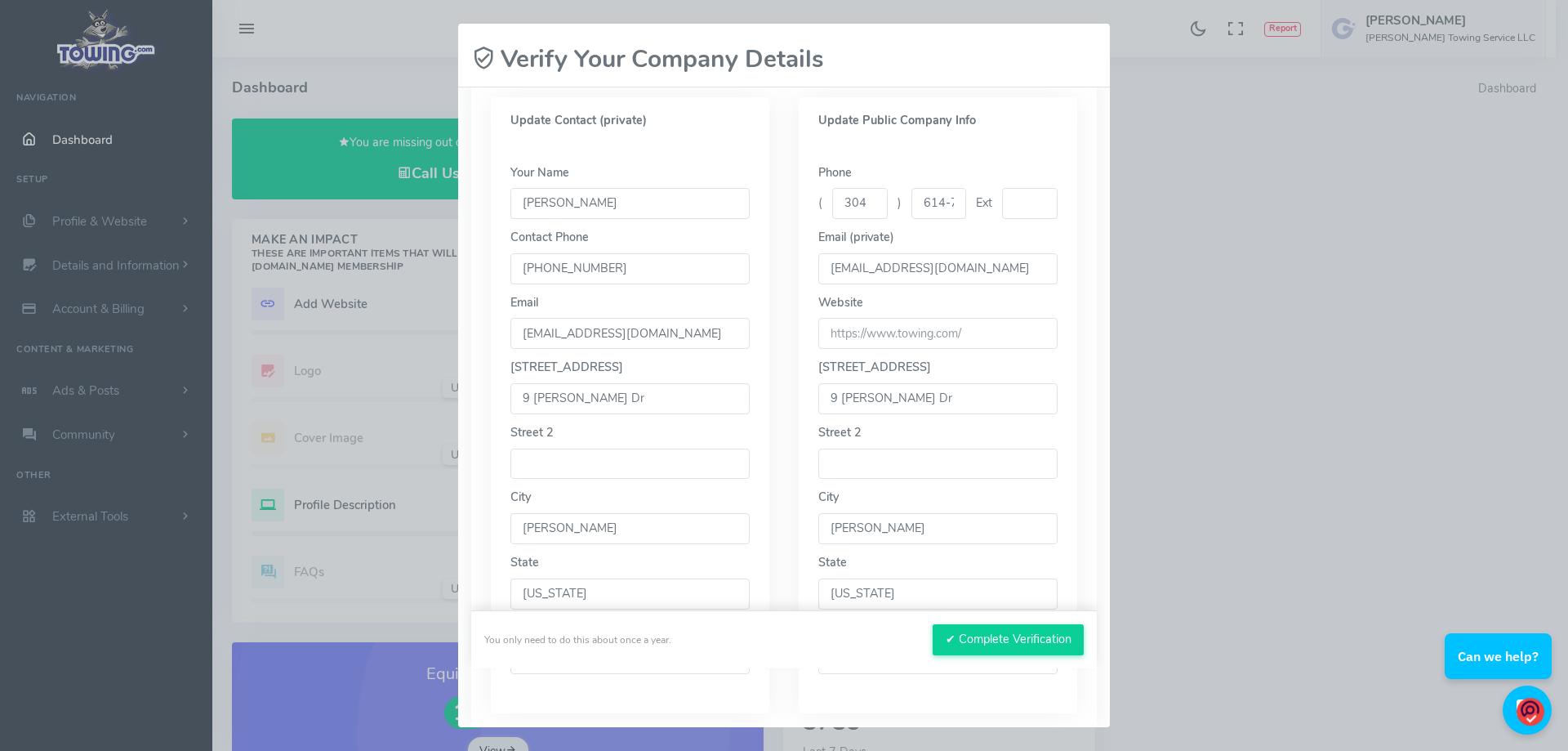
click at [854, 331] on input "url" at bounding box center [938, 334] width 240 height 31
click at [867, 331] on input "url" at bounding box center [938, 334] width 240 height 31
click at [868, 331] on input "url" at bounding box center [938, 334] width 240 height 31
click at [864, 329] on input "url" at bounding box center [938, 334] width 240 height 31
drag, startPoint x: 860, startPoint y: 332, endPoint x: 833, endPoint y: 334, distance: 27.1
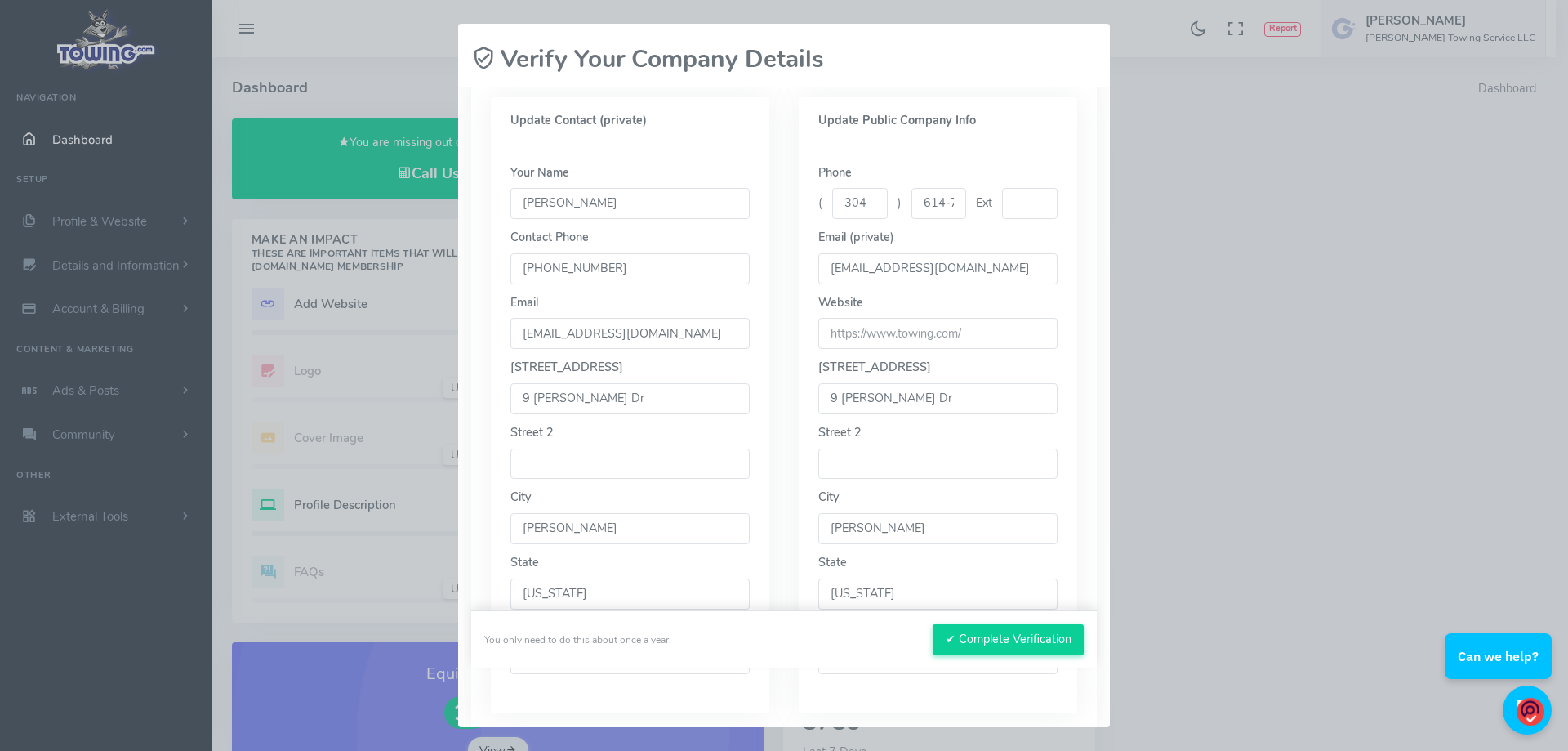
click at [833, 334] on input "url" at bounding box center [938, 334] width 240 height 31
drag, startPoint x: 861, startPoint y: 328, endPoint x: 823, endPoint y: 336, distance: 38.8
click at [823, 336] on input "url" at bounding box center [938, 334] width 240 height 31
drag, startPoint x: 861, startPoint y: 334, endPoint x: 811, endPoint y: 333, distance: 50.0
click at [811, 333] on div "Phone ( 304 ) 614-7860 Ext Email (private) [EMAIL_ADDRESS][DOMAIN_NAME] Website…" at bounding box center [938, 429] width 278 height 569
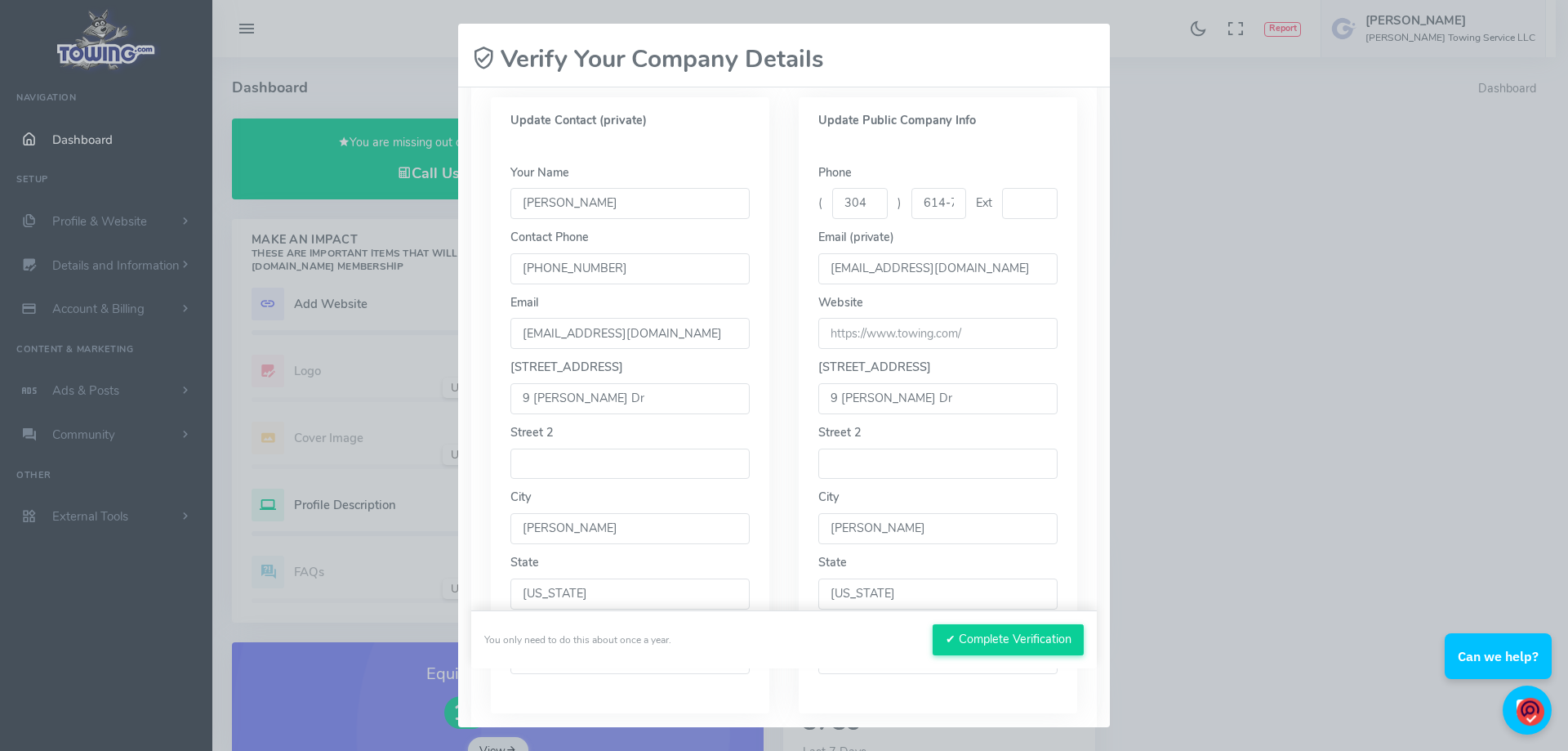
click at [827, 333] on input "url" at bounding box center [938, 334] width 240 height 31
drag, startPoint x: 818, startPoint y: 333, endPoint x: 858, endPoint y: 339, distance: 40.4
click at [858, 339] on input "url" at bounding box center [938, 334] width 240 height 31
drag, startPoint x: 859, startPoint y: 334, endPoint x: 849, endPoint y: 336, distance: 10.2
drag, startPoint x: 849, startPoint y: 336, endPoint x: 1042, endPoint y: 296, distance: 197.1
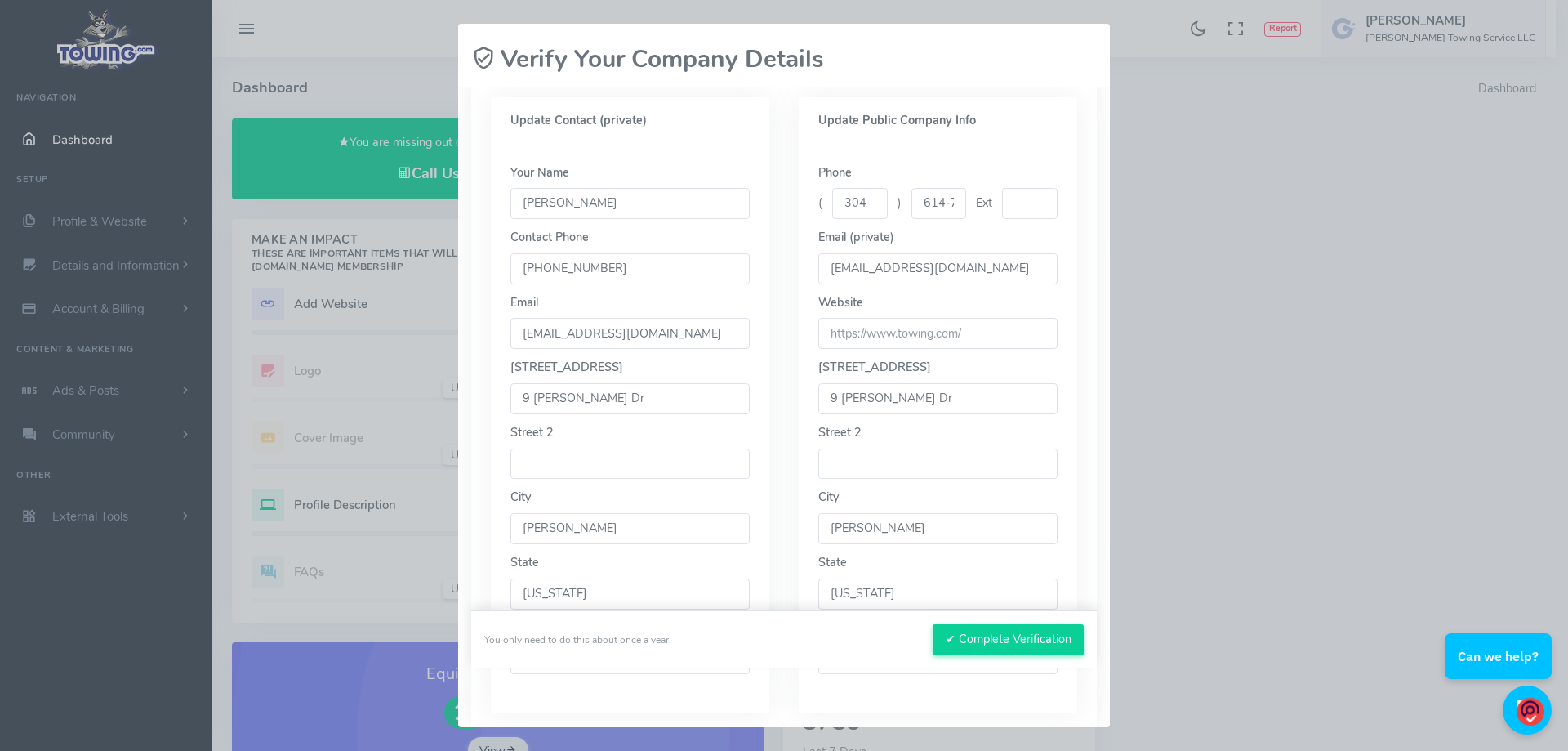
click at [1042, 296] on div "Website" at bounding box center [938, 322] width 240 height 55
drag, startPoint x: 965, startPoint y: 333, endPoint x: 797, endPoint y: 321, distance: 168.4
click at [799, 321] on div "Phone ( 304 ) 614-7860 Ext Email (private) [EMAIL_ADDRESS][DOMAIN_NAME] Website…" at bounding box center [938, 429] width 278 height 569
click at [872, 329] on input "https" at bounding box center [938, 334] width 240 height 31
drag, startPoint x: 872, startPoint y: 329, endPoint x: 860, endPoint y: 335, distance: 13.4
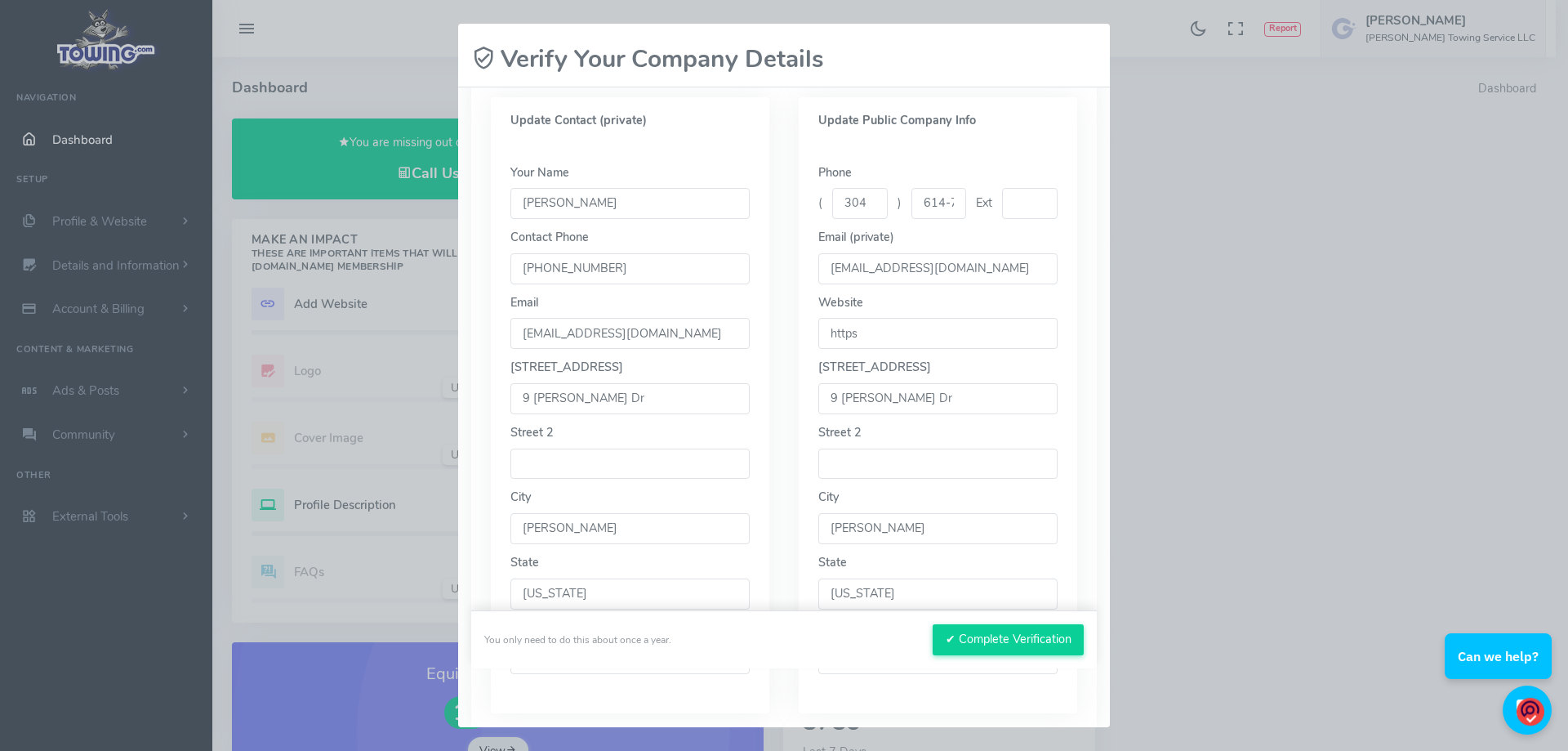
paste input "[EMAIL_ADDRESS][DOMAIN_NAME]"
drag, startPoint x: 847, startPoint y: 335, endPoint x: 1012, endPoint y: 345, distance: 165.3
click at [1012, 345] on input "[EMAIL_ADDRESS][DOMAIN_NAME]" at bounding box center [938, 334] width 240 height 31
click at [851, 335] on input "[EMAIL_ADDRESS][DOMAIN_NAME]" at bounding box center [938, 334] width 240 height 31
click at [1006, 336] on input "[EMAIL_ADDRESS][DOMAIN_NAME]" at bounding box center [938, 334] width 240 height 31
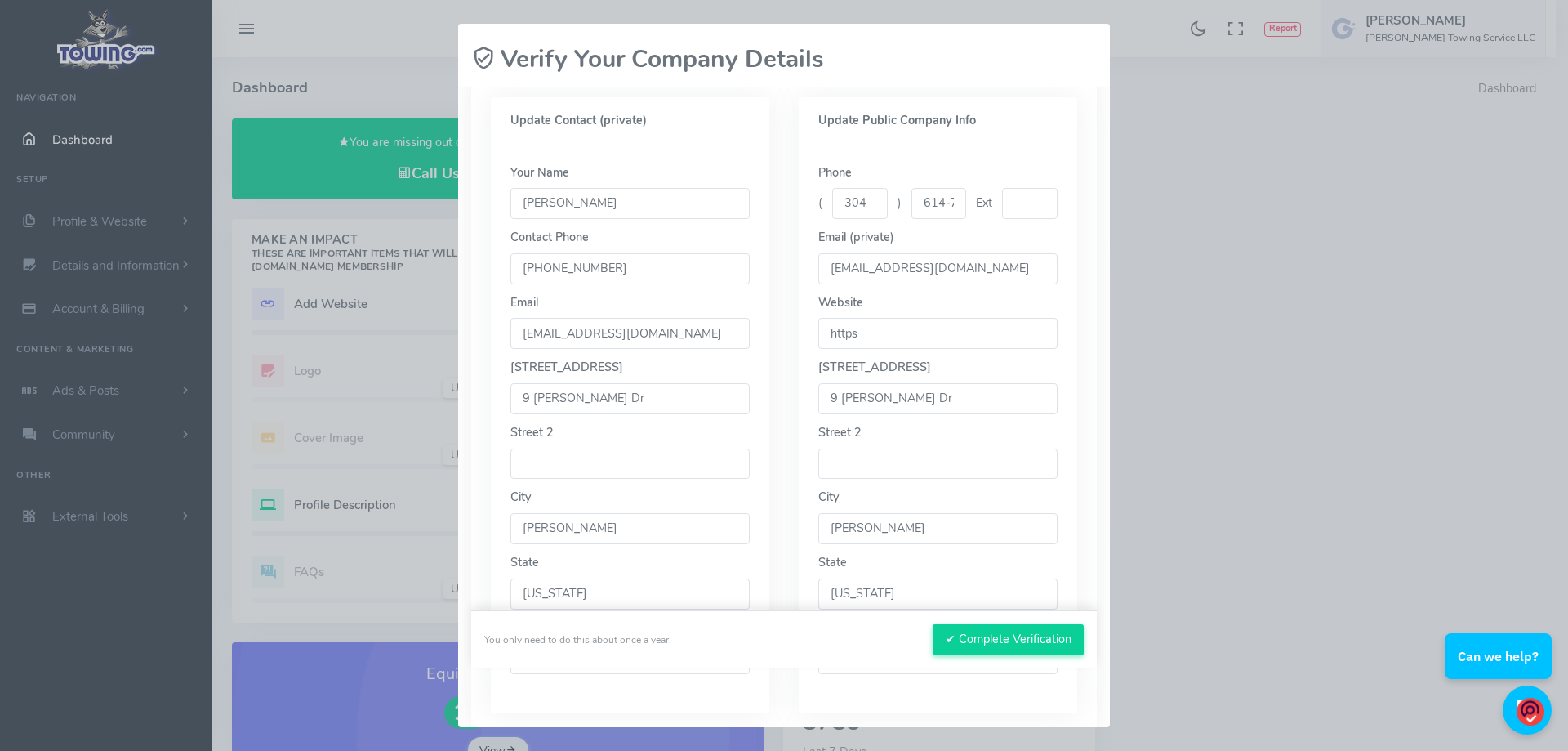
paste input "[EMAIL_ADDRESS][DOMAIN_NAME]"
drag, startPoint x: 1012, startPoint y: 334, endPoint x: 858, endPoint y: 337, distance: 154.0
click at [858, 337] on input "[EMAIL_ADDRESS][DOMAIN_NAME]" at bounding box center [938, 334] width 240 height 31
click at [830, 333] on input "[EMAIL_ADDRESS]" at bounding box center [938, 334] width 240 height 31
click at [1003, 335] on input "[EMAIL_ADDRESS]" at bounding box center [938, 334] width 240 height 31
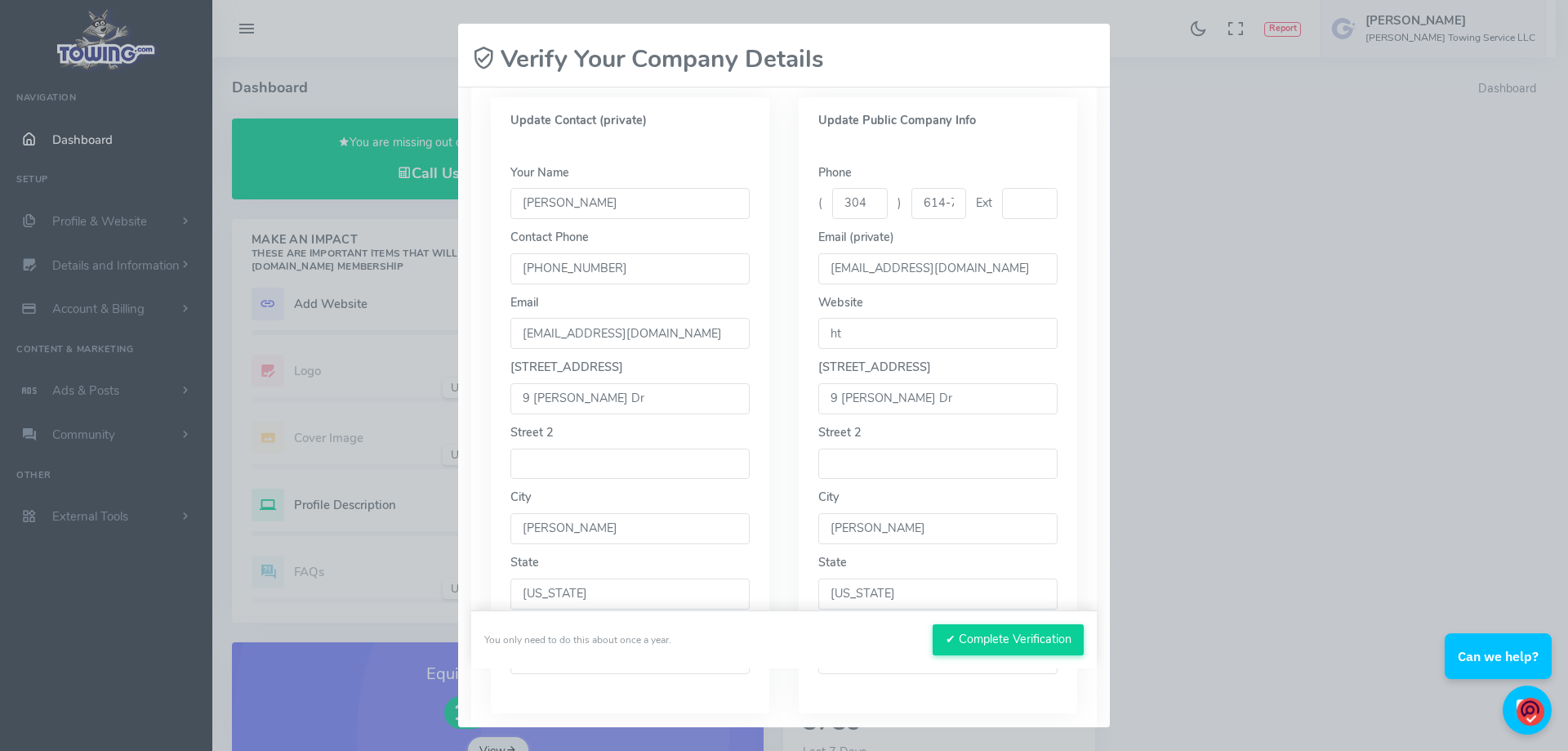
type input "h"
drag, startPoint x: 861, startPoint y: 331, endPoint x: 839, endPoint y: 336, distance: 22.6
click at [833, 336] on input "url" at bounding box center [938, 334] width 240 height 31
click at [863, 332] on input "url" at bounding box center [938, 334] width 240 height 31
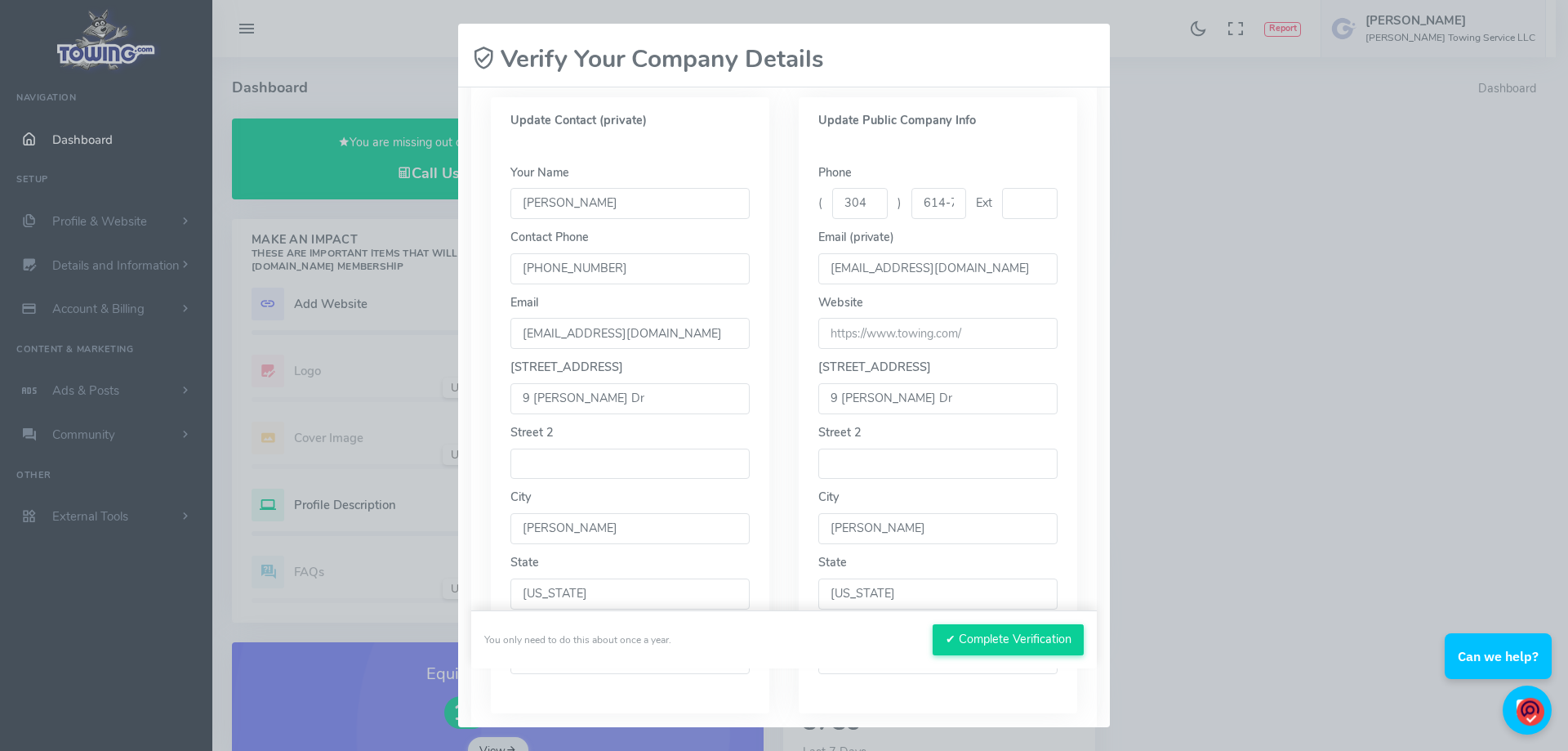
click at [864, 332] on input "url" at bounding box center [938, 334] width 240 height 31
click at [855, 335] on input "url" at bounding box center [938, 334] width 240 height 31
click at [862, 333] on input "url" at bounding box center [938, 334] width 240 height 31
drag, startPoint x: 962, startPoint y: 333, endPoint x: 1003, endPoint y: 335, distance: 41.0
click at [963, 332] on input "url" at bounding box center [938, 334] width 240 height 31
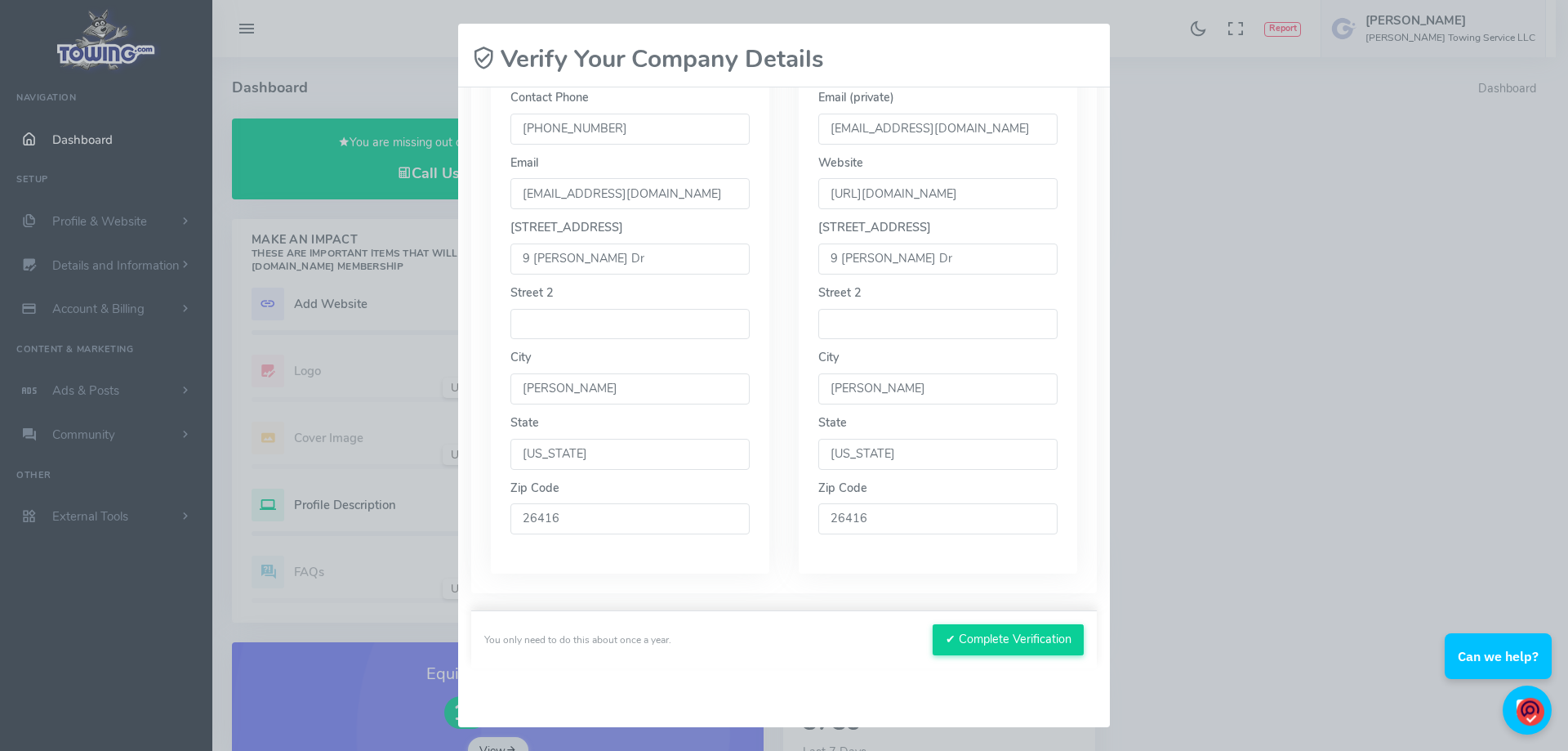
scroll to position [387, 0]
type input "[URL][DOMAIN_NAME]"
click at [972, 638] on button "✔ Complete Verification" at bounding box center [1009, 640] width 151 height 31
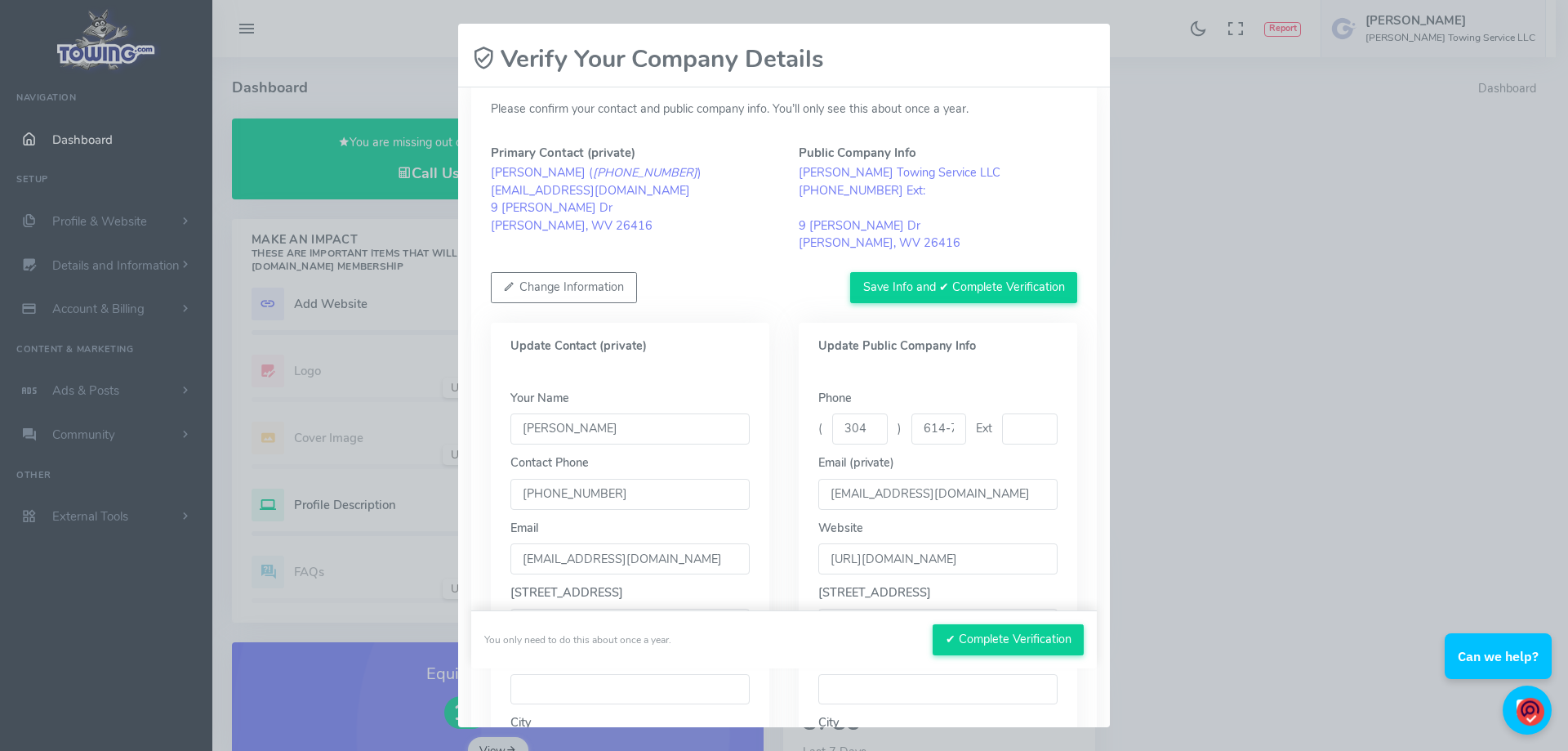
scroll to position [0, 0]
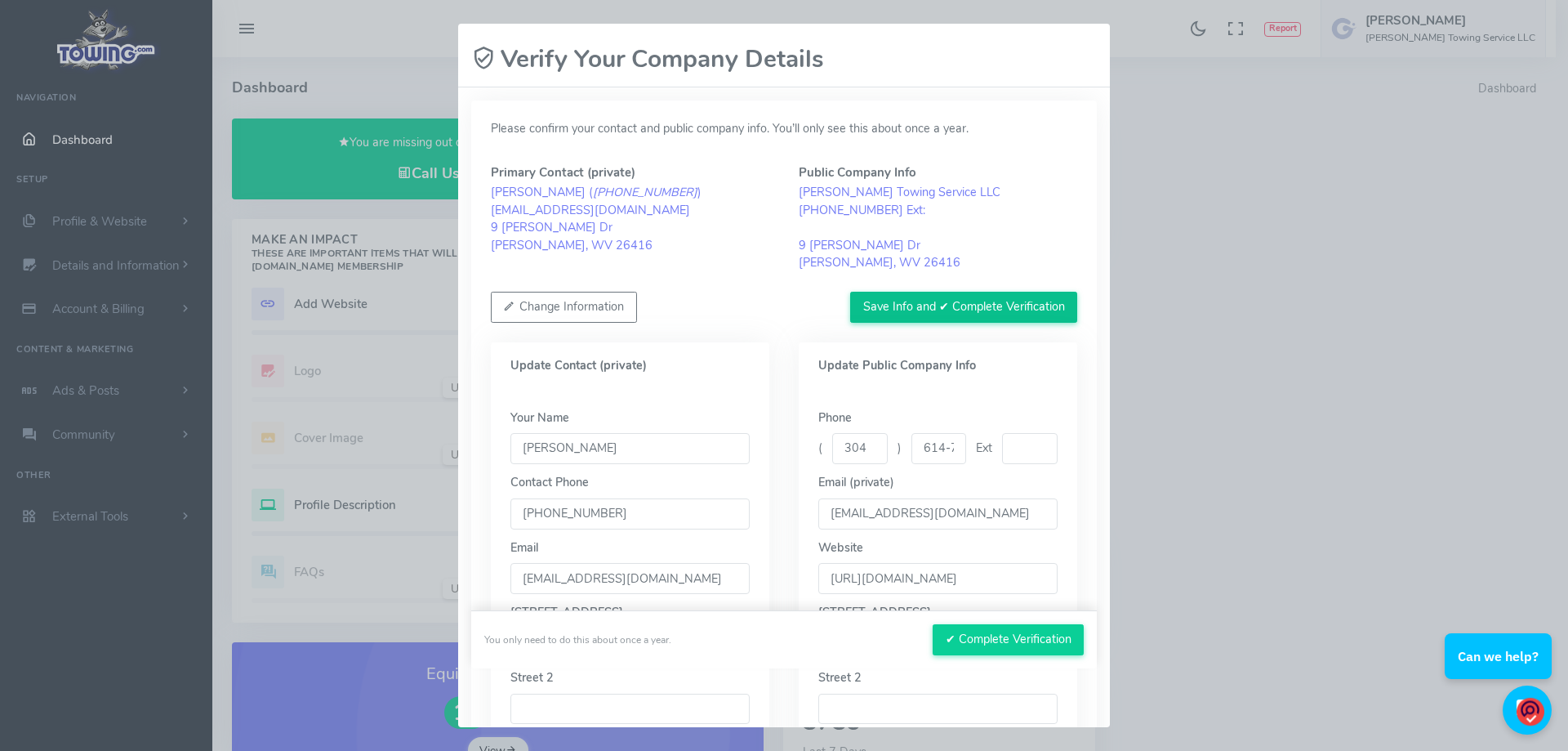
click at [958, 315] on button "Save Info and ✔ Complete Verification" at bounding box center [964, 308] width 227 height 31
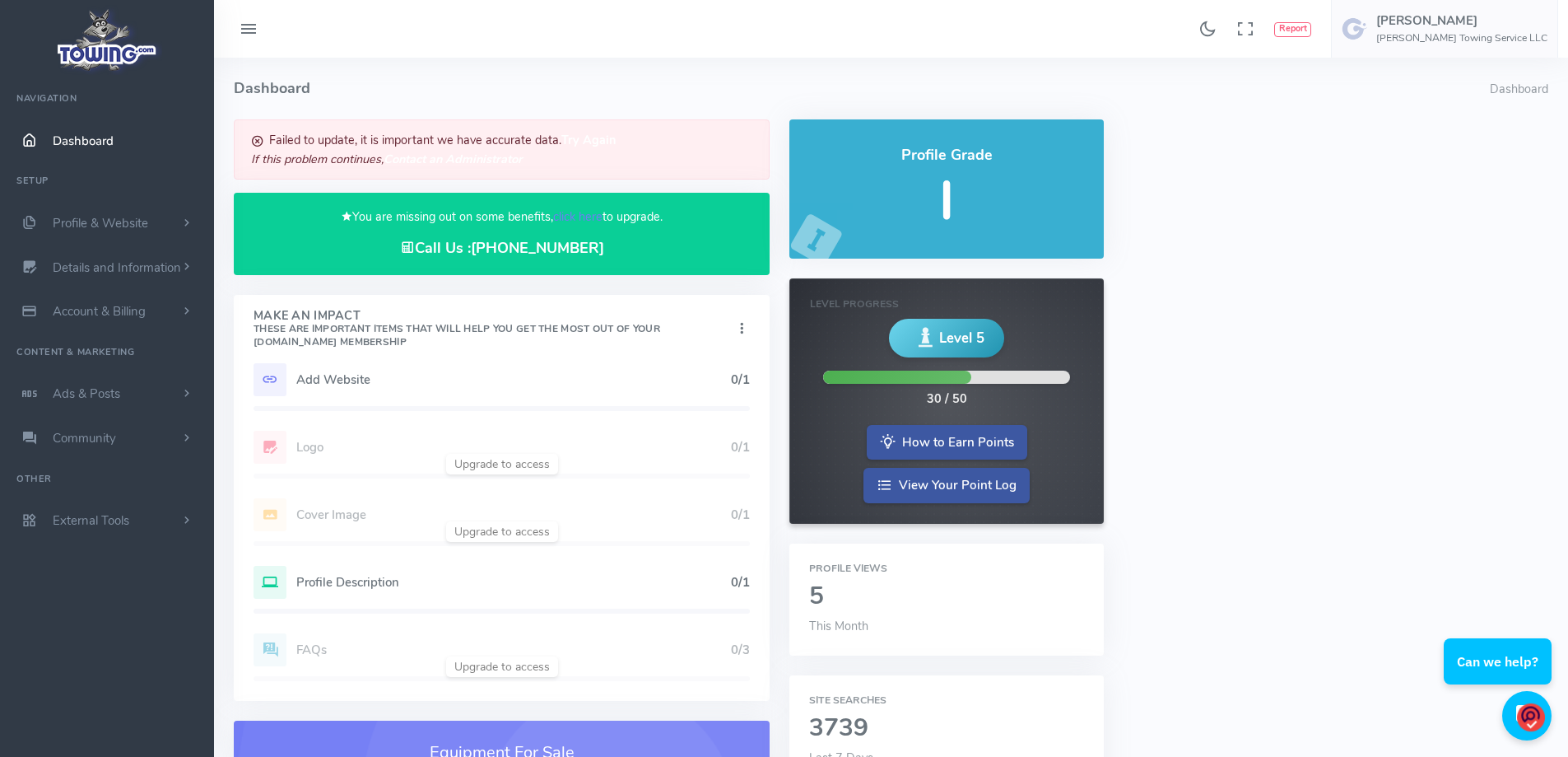
click at [498, 143] on div "Failed to update, it is important we have accurate data. Try Again If this prob…" at bounding box center [501, 150] width 536 height 60
